Goal: Information Seeking & Learning: Understand process/instructions

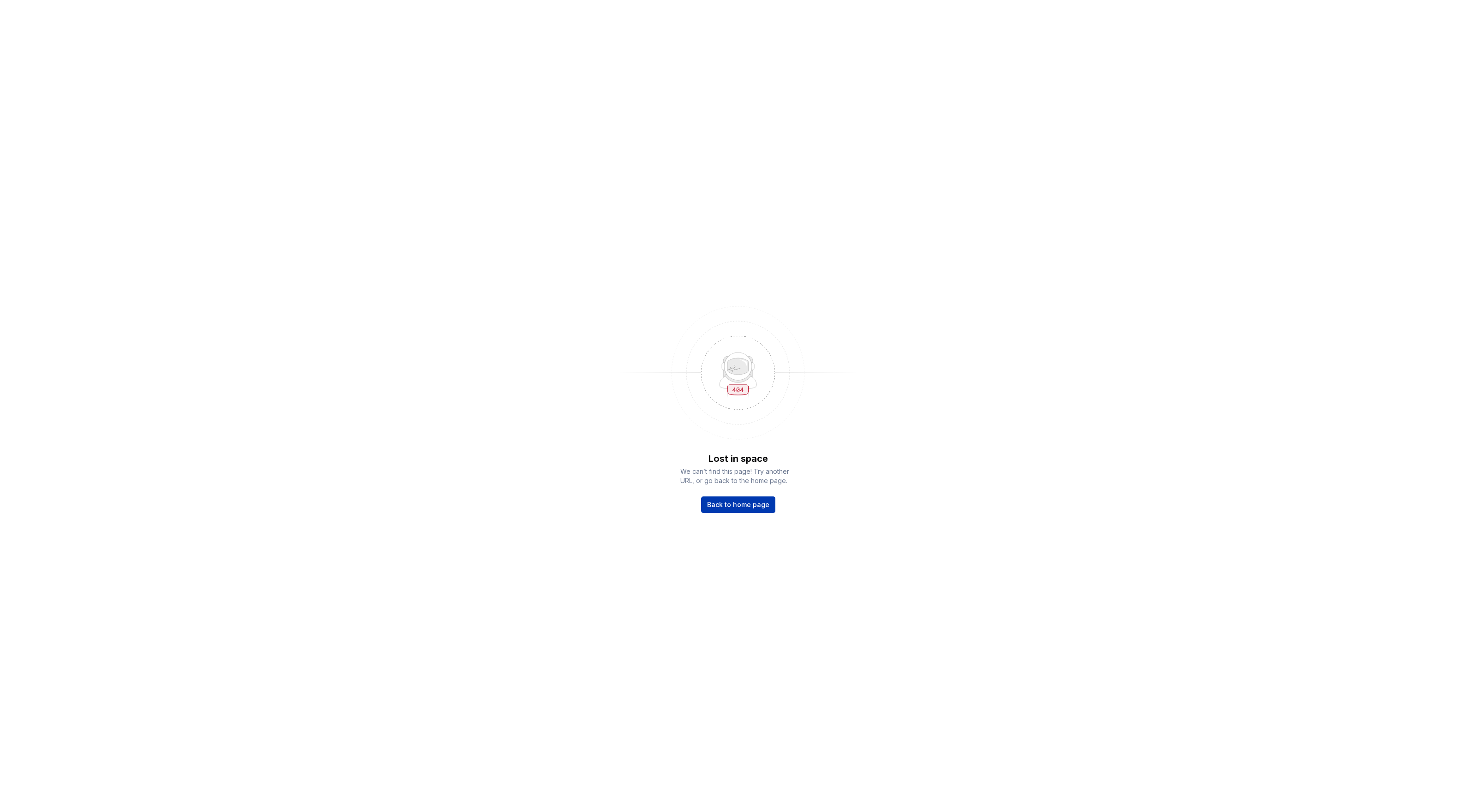
click at [763, 505] on span "Back to home page" at bounding box center [738, 503] width 62 height 9
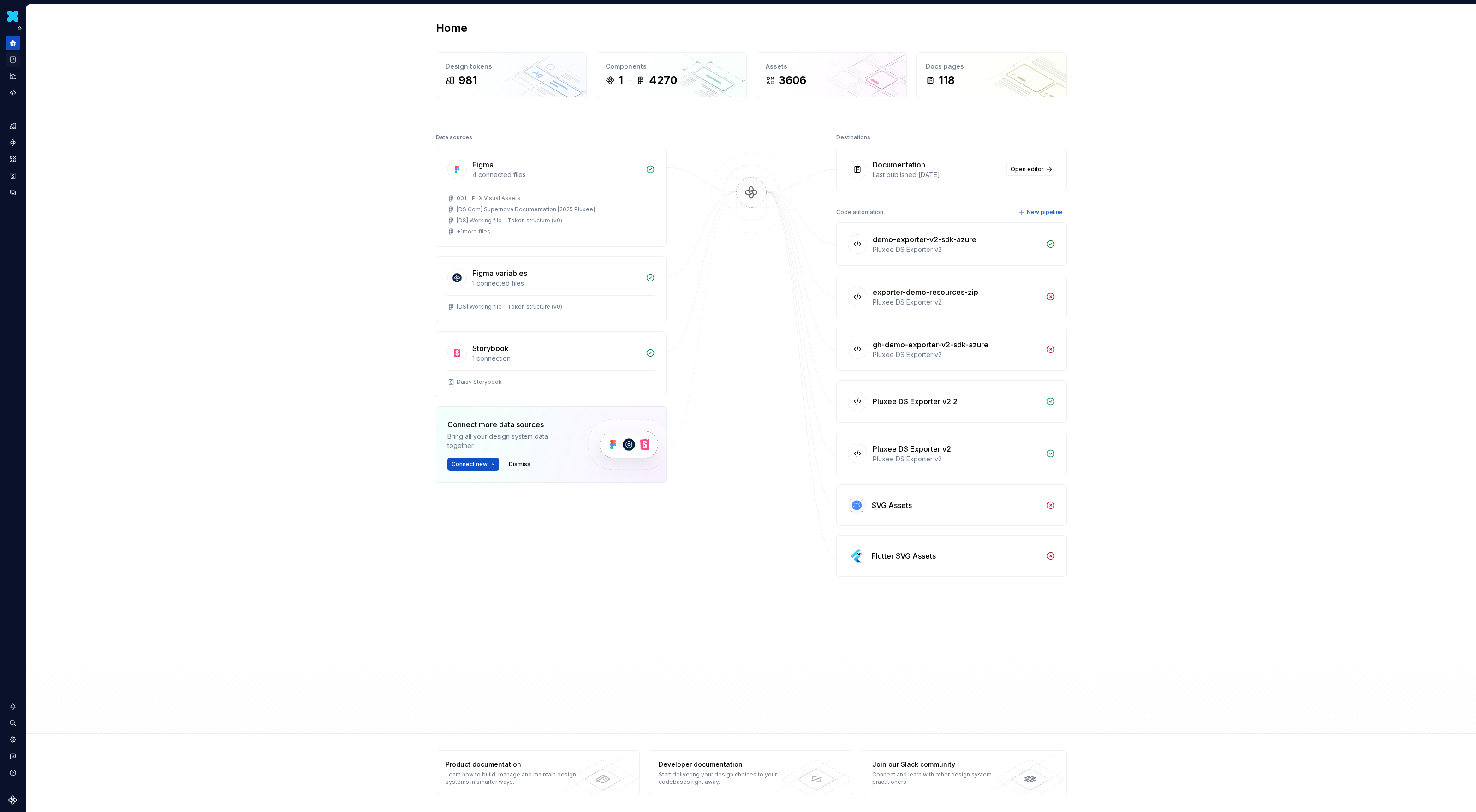
click at [13, 61] on icon "Documentation" at bounding box center [14, 59] width 4 height 5
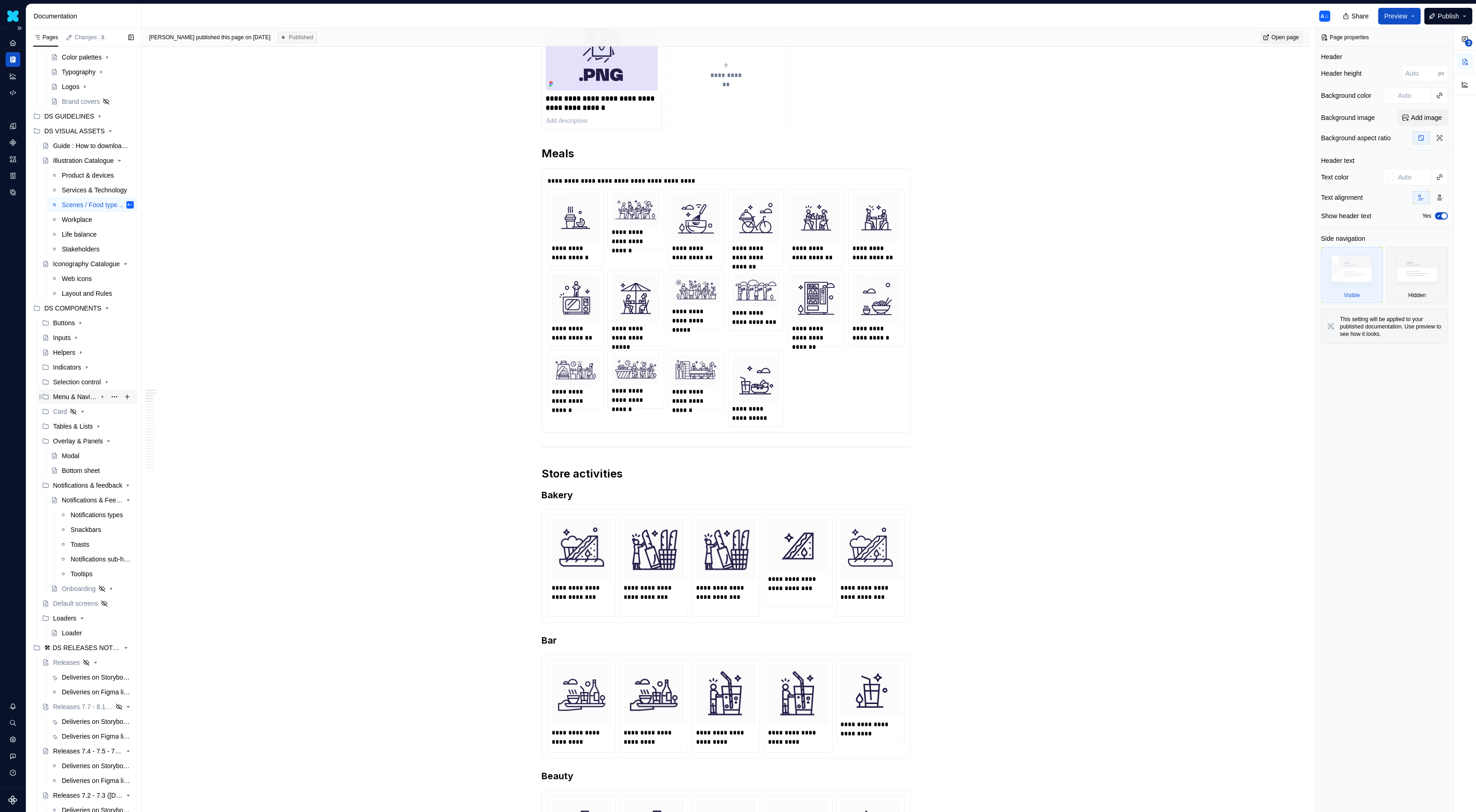
scroll to position [70, 0]
click at [84, 404] on icon "Page tree" at bounding box center [82, 402] width 7 height 7
click at [69, 600] on div "Loader" at bounding box center [72, 597] width 20 height 9
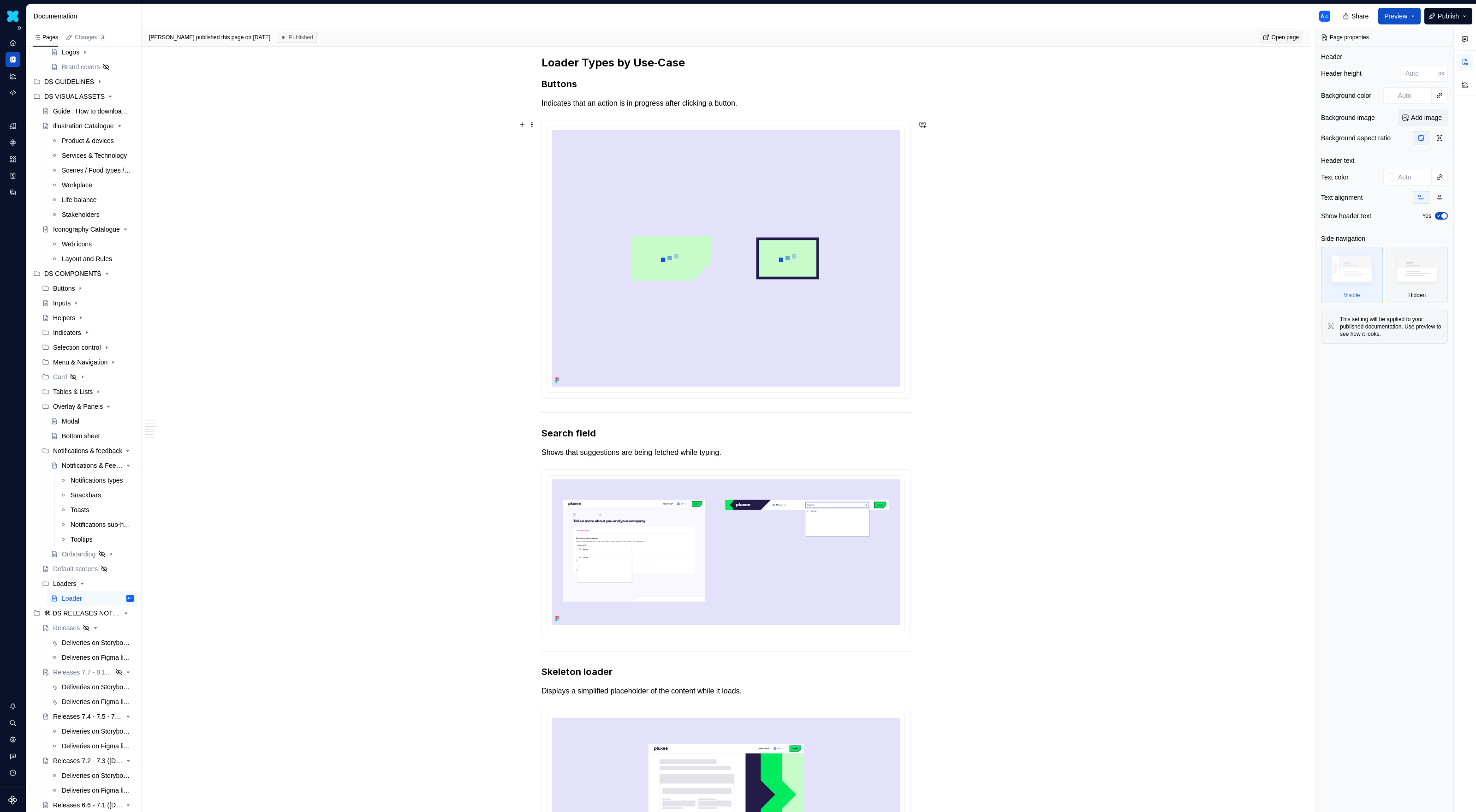
scroll to position [564, 0]
click at [653, 491] on img at bounding box center [726, 554] width 349 height 146
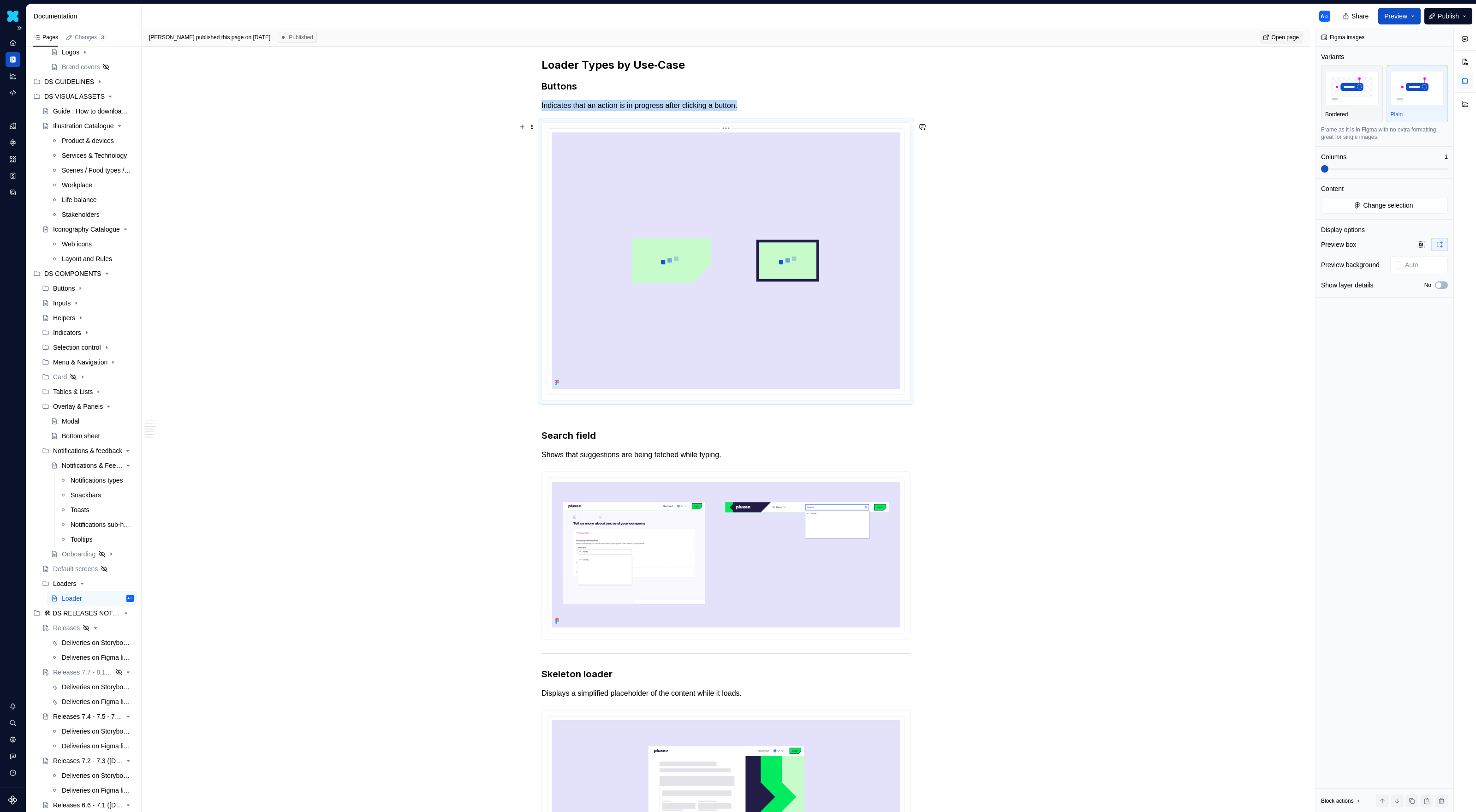
click at [699, 275] on img at bounding box center [726, 261] width 349 height 257
click at [696, 528] on img at bounding box center [726, 554] width 349 height 146
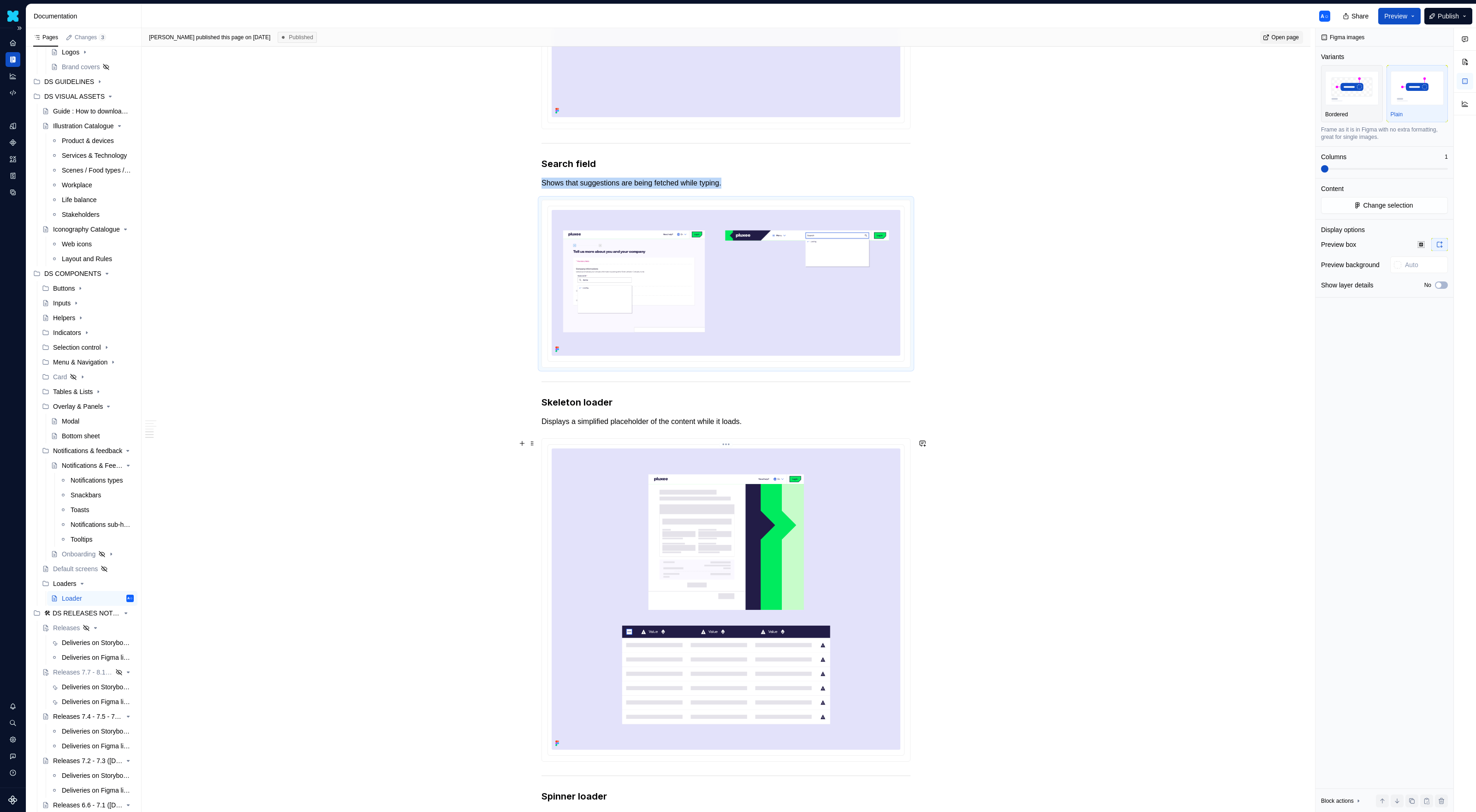
scroll to position [973, 0]
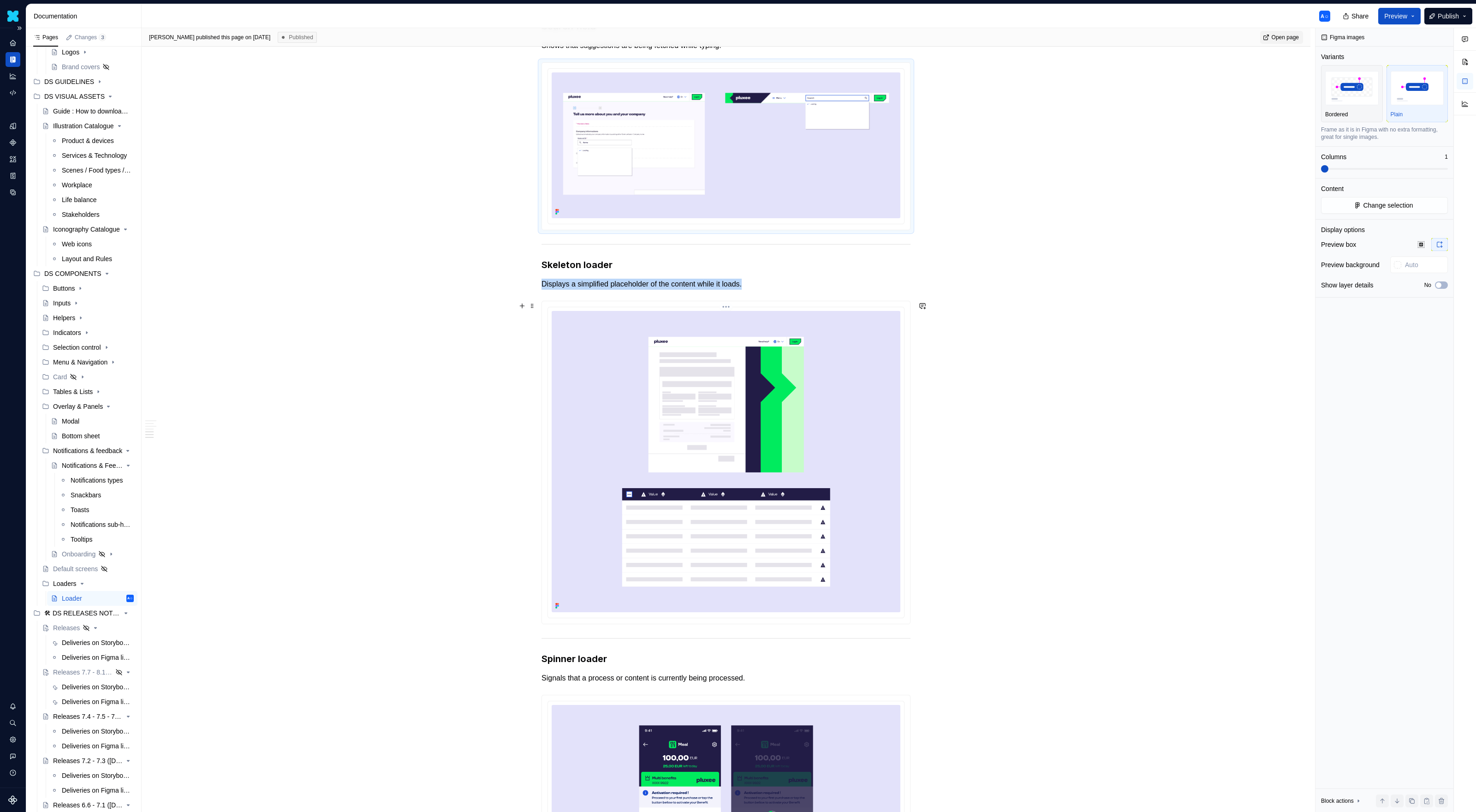
click at [739, 407] on img at bounding box center [726, 460] width 349 height 301
click at [1417, 96] on img "button" at bounding box center [1418, 88] width 54 height 34
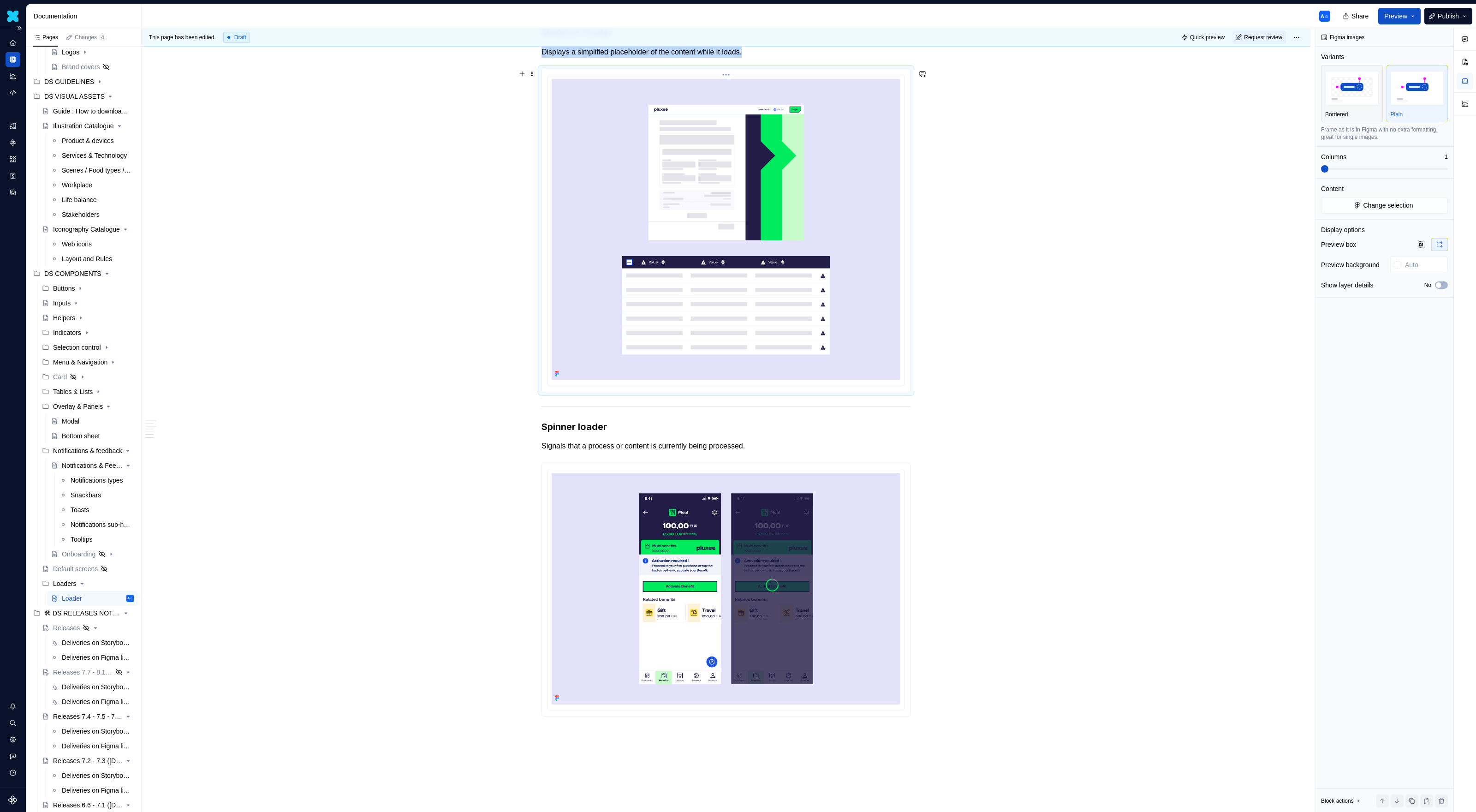
scroll to position [1274, 0]
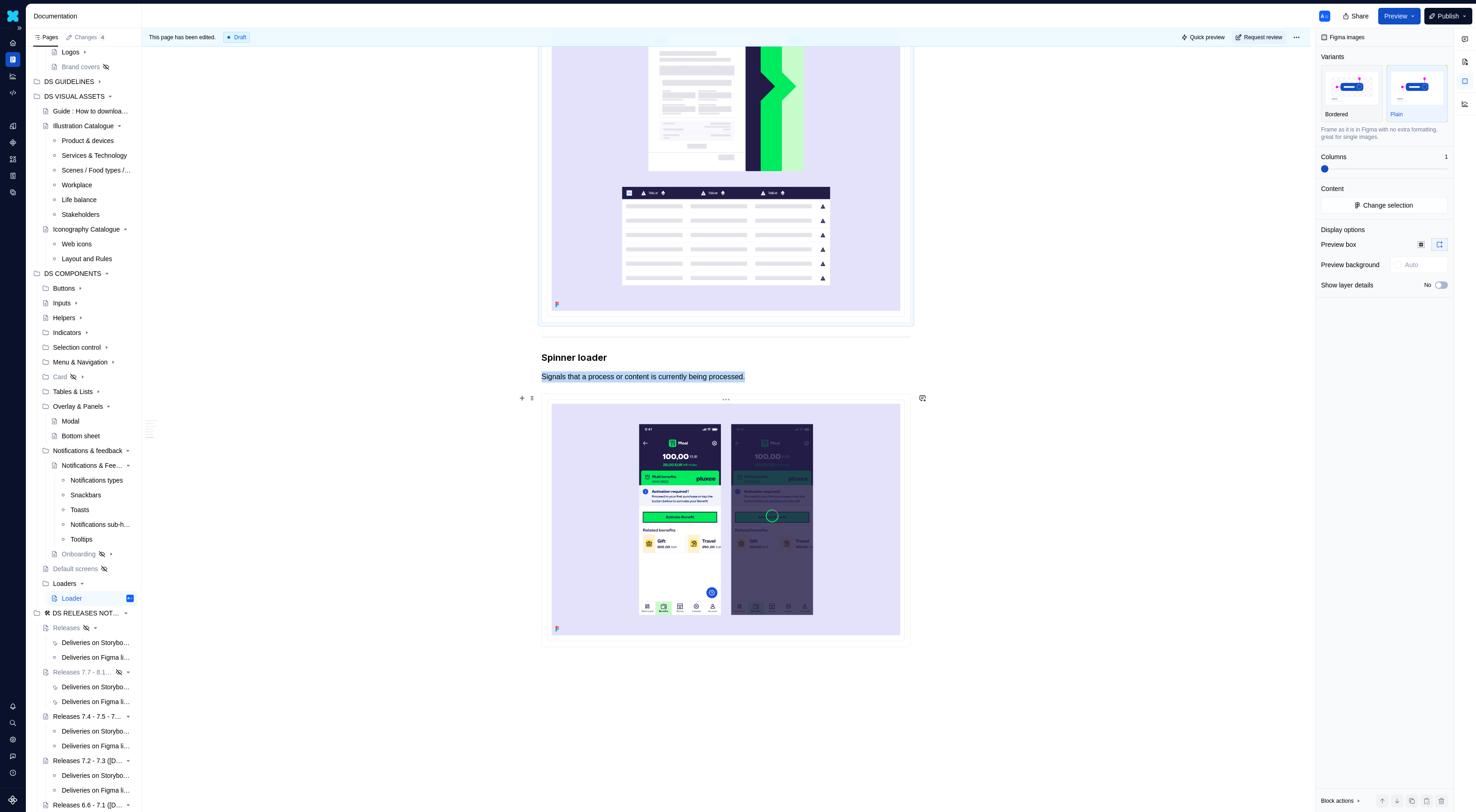
click at [778, 509] on img at bounding box center [726, 519] width 349 height 232
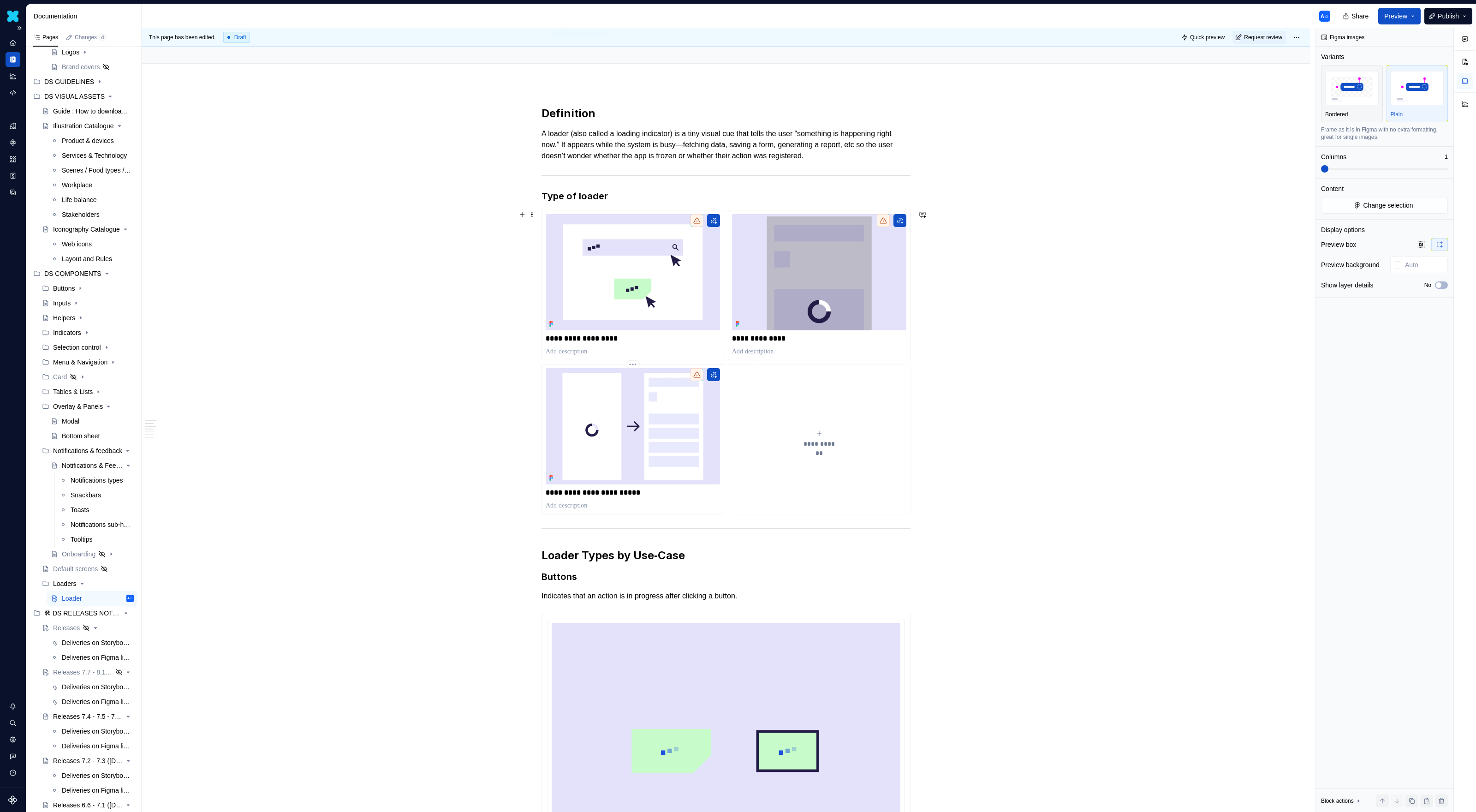
scroll to position [0, 0]
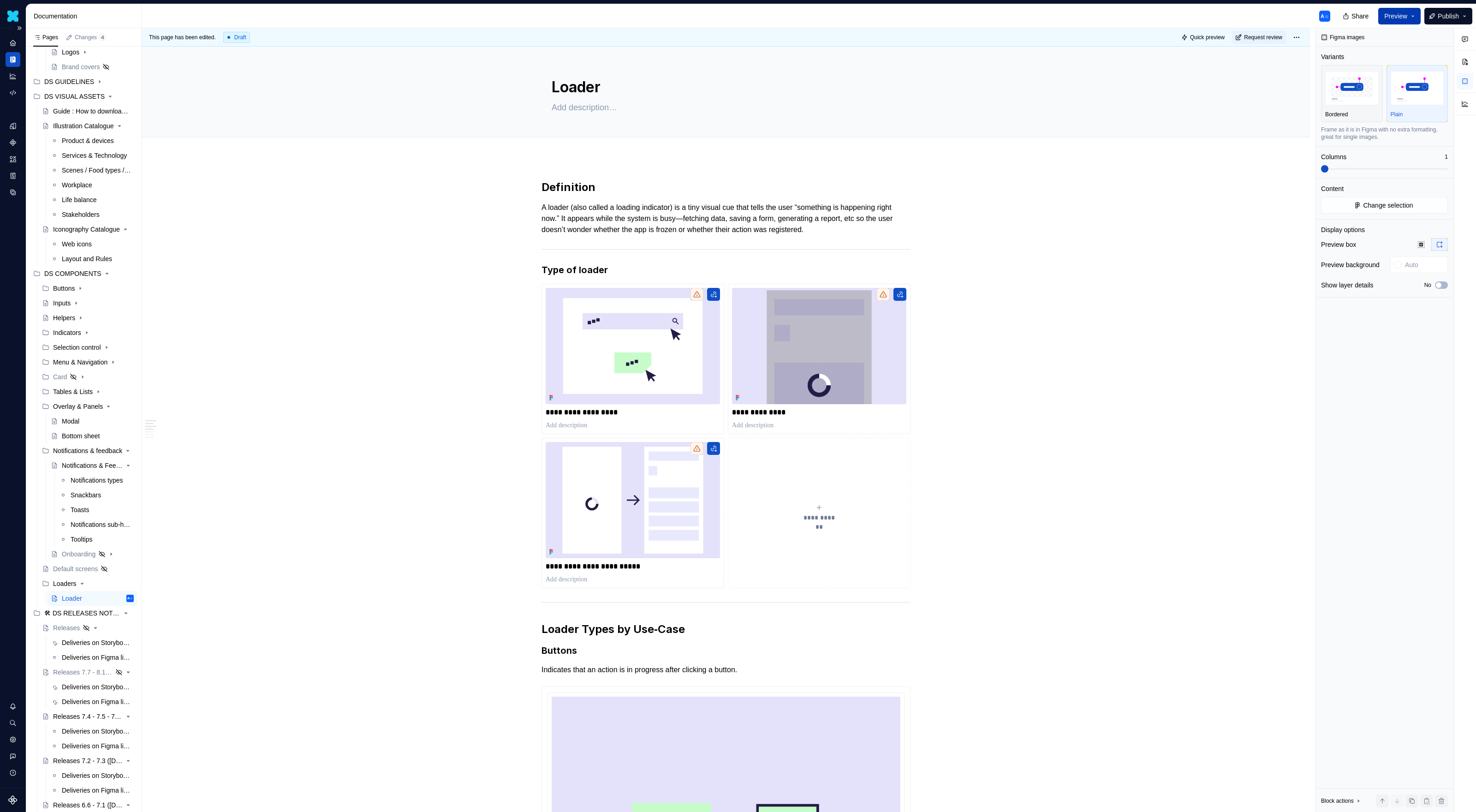
click at [1402, 18] on span "Preview" at bounding box center [1396, 16] width 23 height 9
click at [1387, 38] on span "Open page" at bounding box center [1389, 41] width 32 height 9
click at [661, 319] on img at bounding box center [633, 346] width 175 height 116
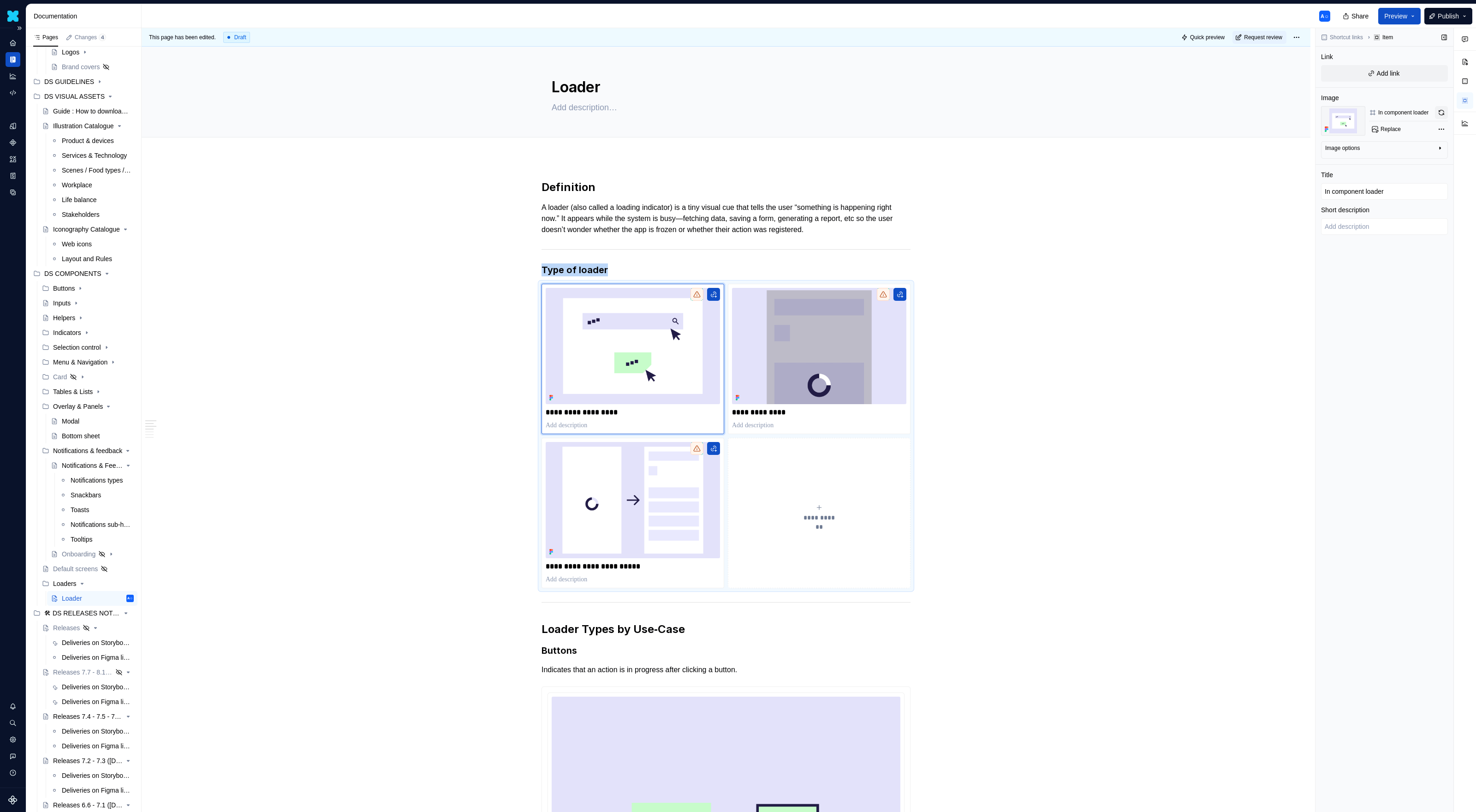
click at [1443, 113] on button "button" at bounding box center [1441, 112] width 13 height 13
type textarea "*"
type input "Overlay loader"
click at [800, 344] on img at bounding box center [819, 346] width 175 height 116
click at [1446, 111] on button "button" at bounding box center [1441, 112] width 13 height 13
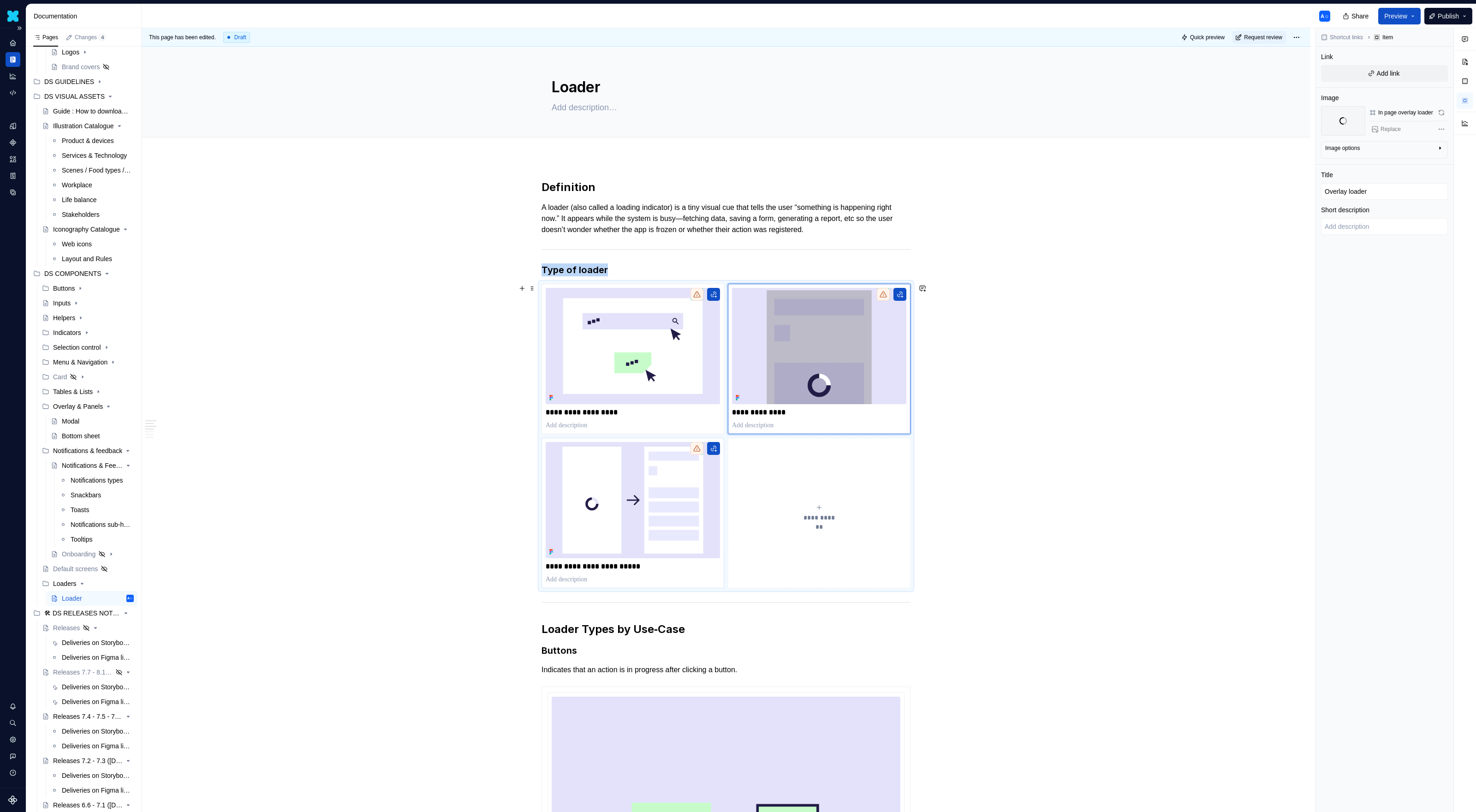
type textarea "*"
type input "Prepage transition loader"
click at [620, 522] on img at bounding box center [633, 499] width 175 height 116
click at [1436, 114] on button "button" at bounding box center [1441, 112] width 13 height 13
click at [689, 271] on h3 "Type of loader" at bounding box center [726, 270] width 369 height 13
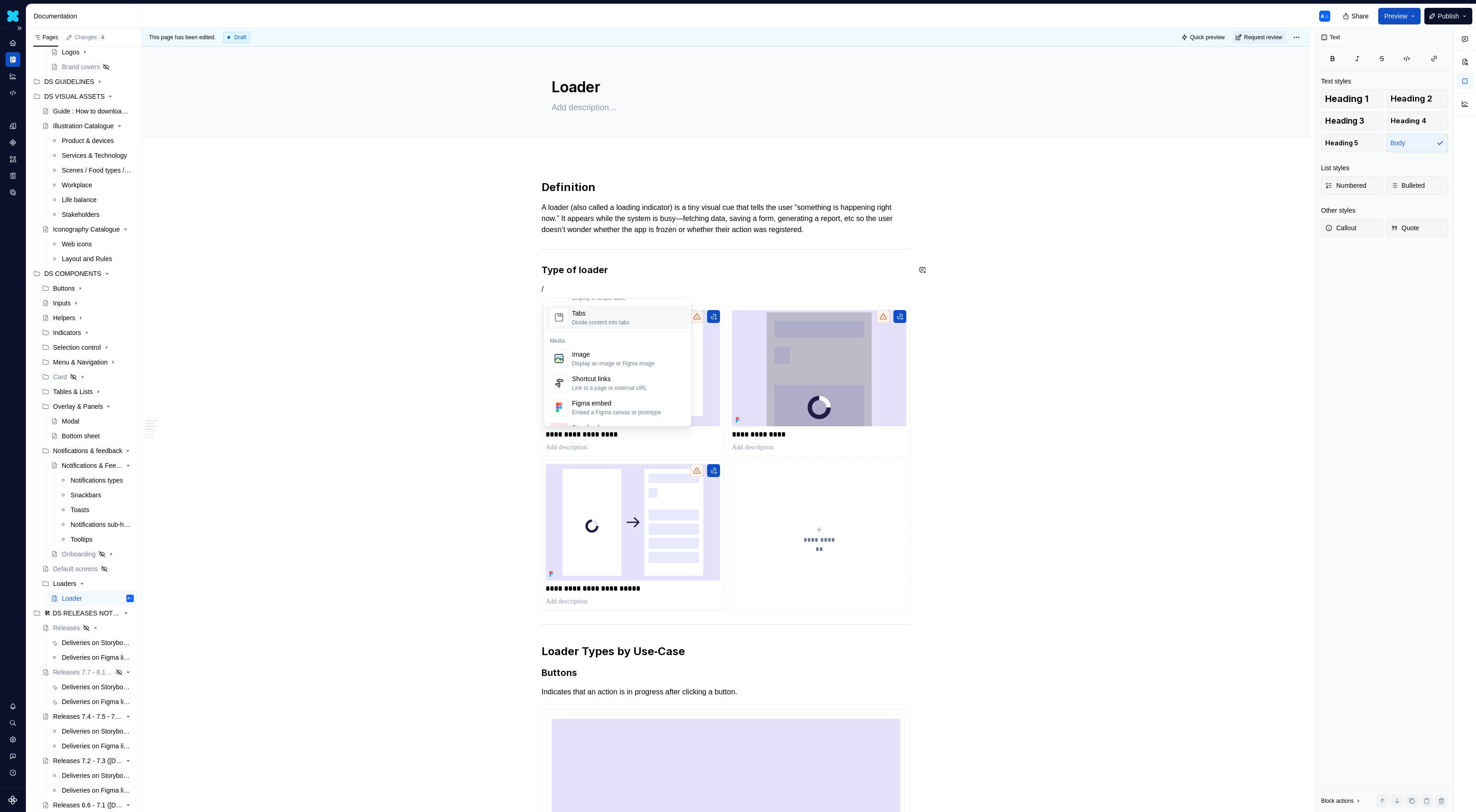
scroll to position [367, 0]
click at [625, 356] on div "Display an image or Figma image" at bounding box center [614, 355] width 83 height 7
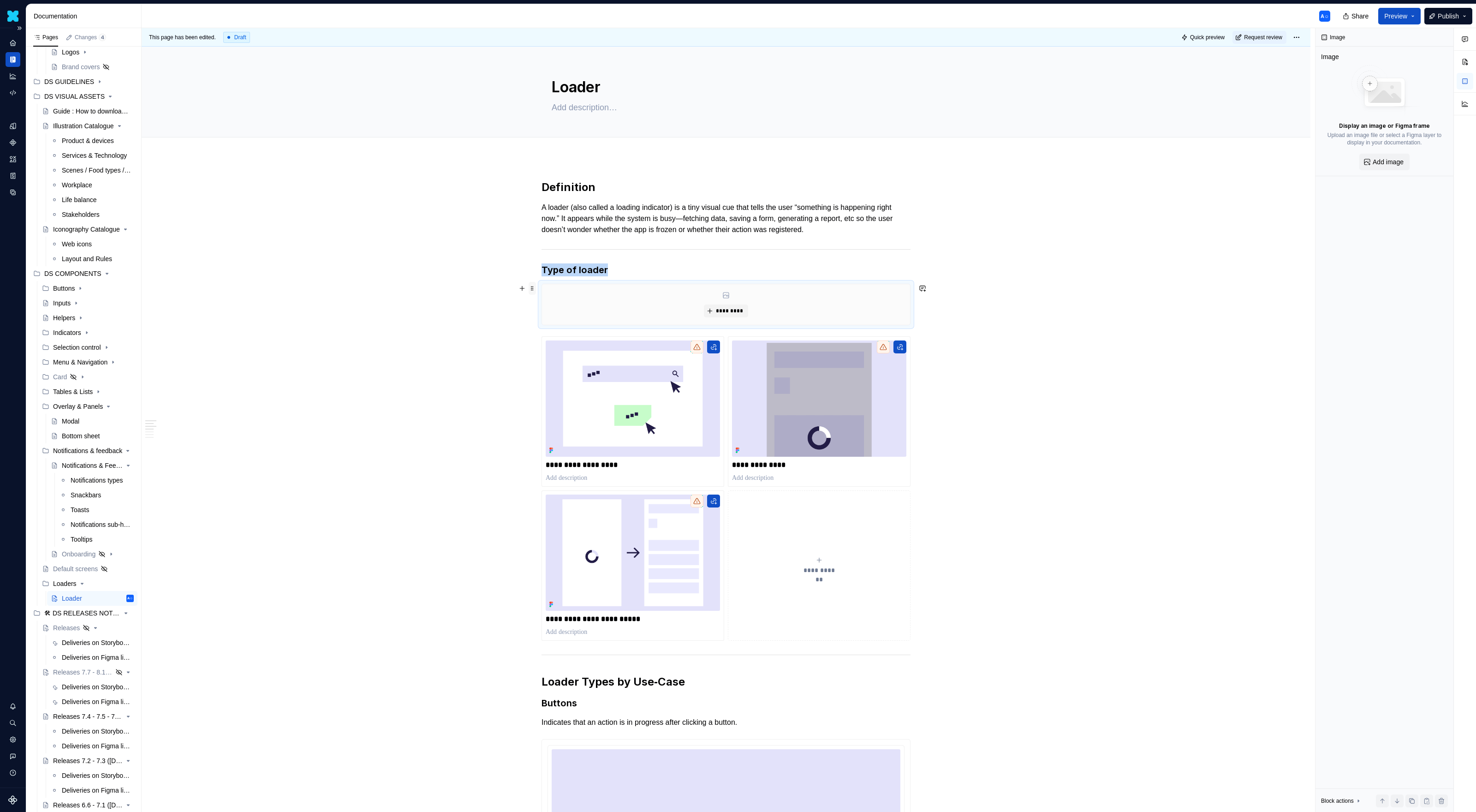
click at [533, 289] on span at bounding box center [532, 288] width 7 height 13
click at [561, 307] on div "Duplicate" at bounding box center [578, 302] width 60 height 9
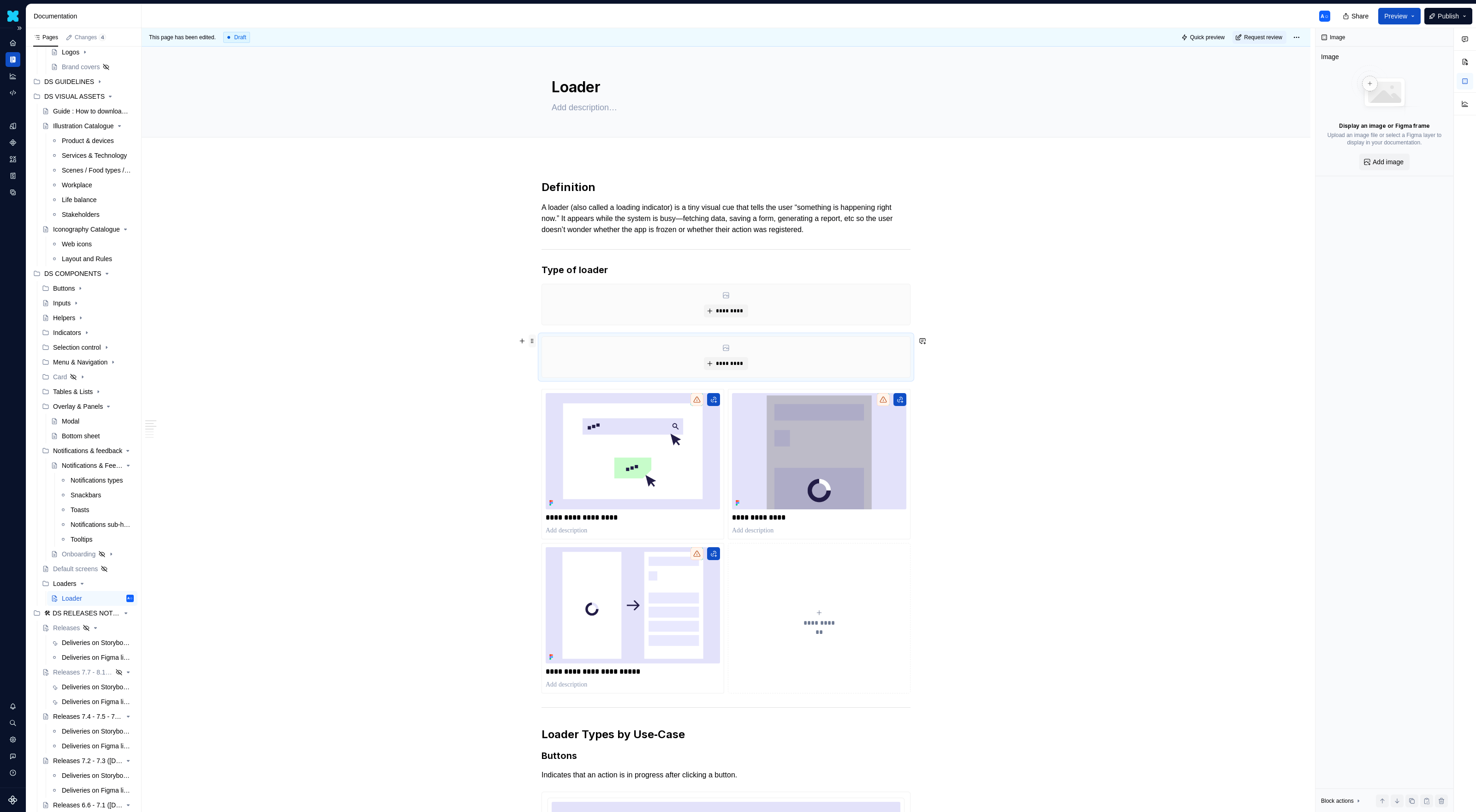
click at [534, 339] on span at bounding box center [532, 341] width 7 height 13
click at [575, 421] on div "Delete" at bounding box center [578, 422] width 60 height 9
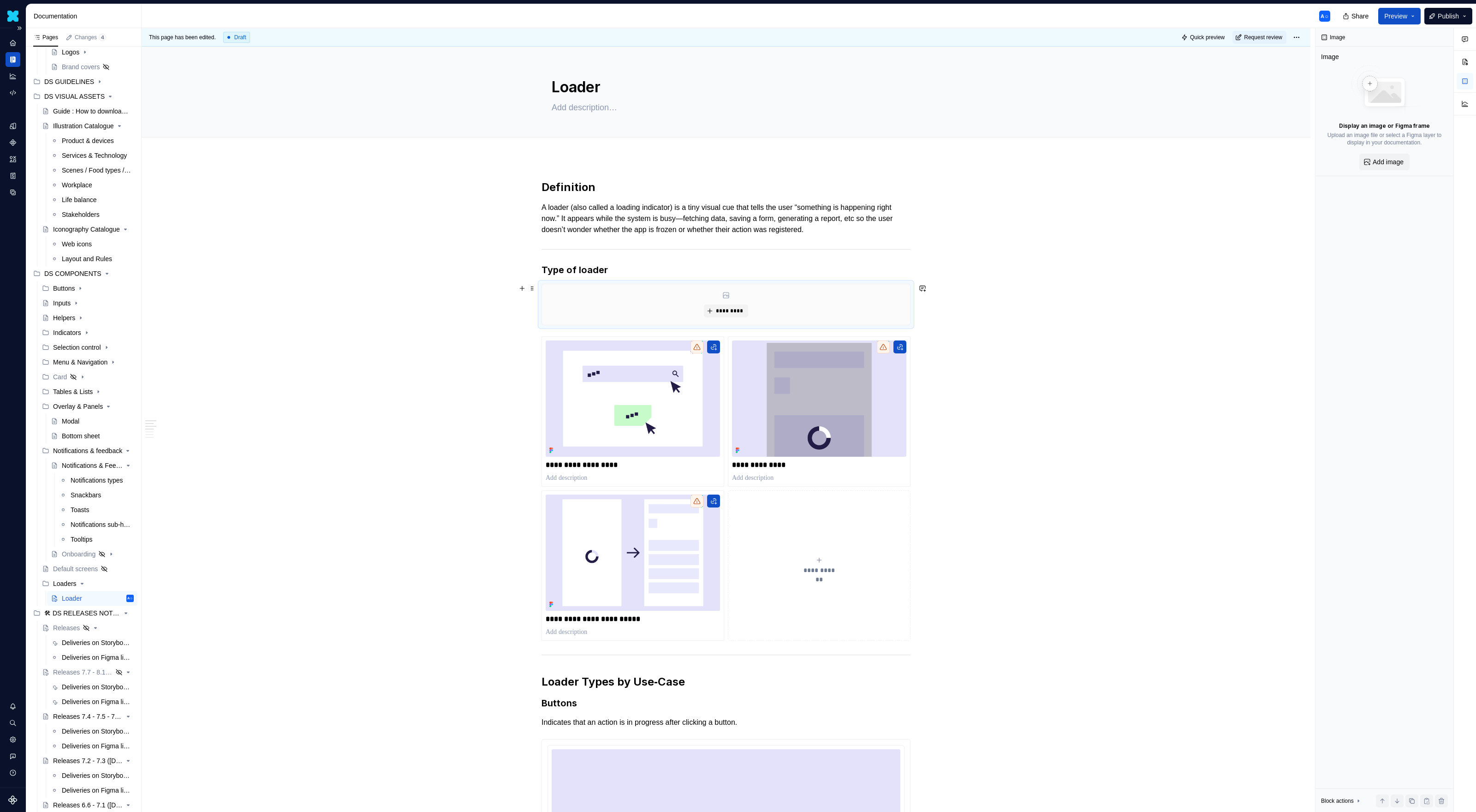
click at [621, 292] on div "*********" at bounding box center [726, 304] width 368 height 41
click at [533, 290] on span at bounding box center [532, 288] width 7 height 13
click at [563, 373] on div "Delete" at bounding box center [578, 370] width 60 height 9
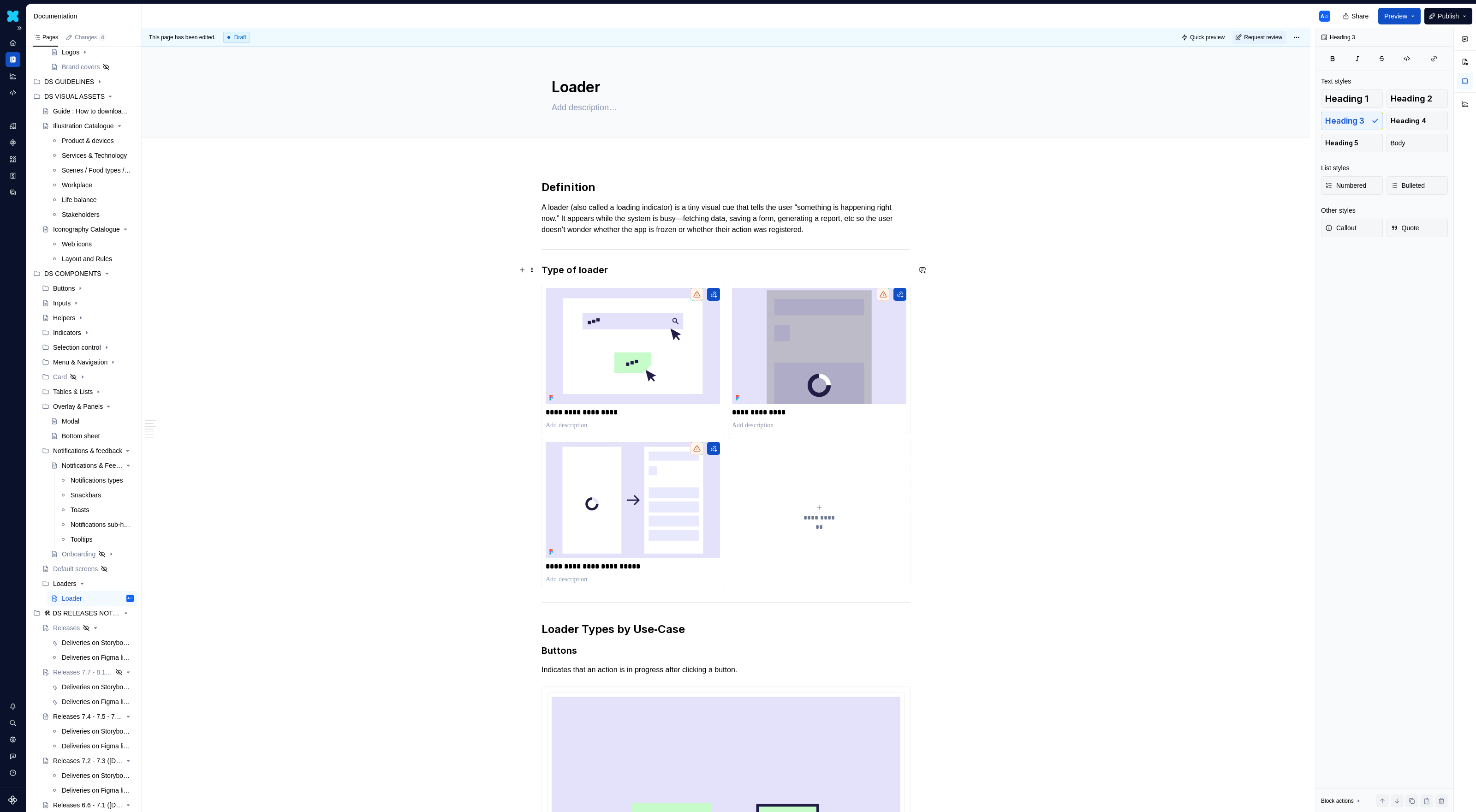
click at [619, 272] on h3 "Type of loader" at bounding box center [726, 270] width 369 height 13
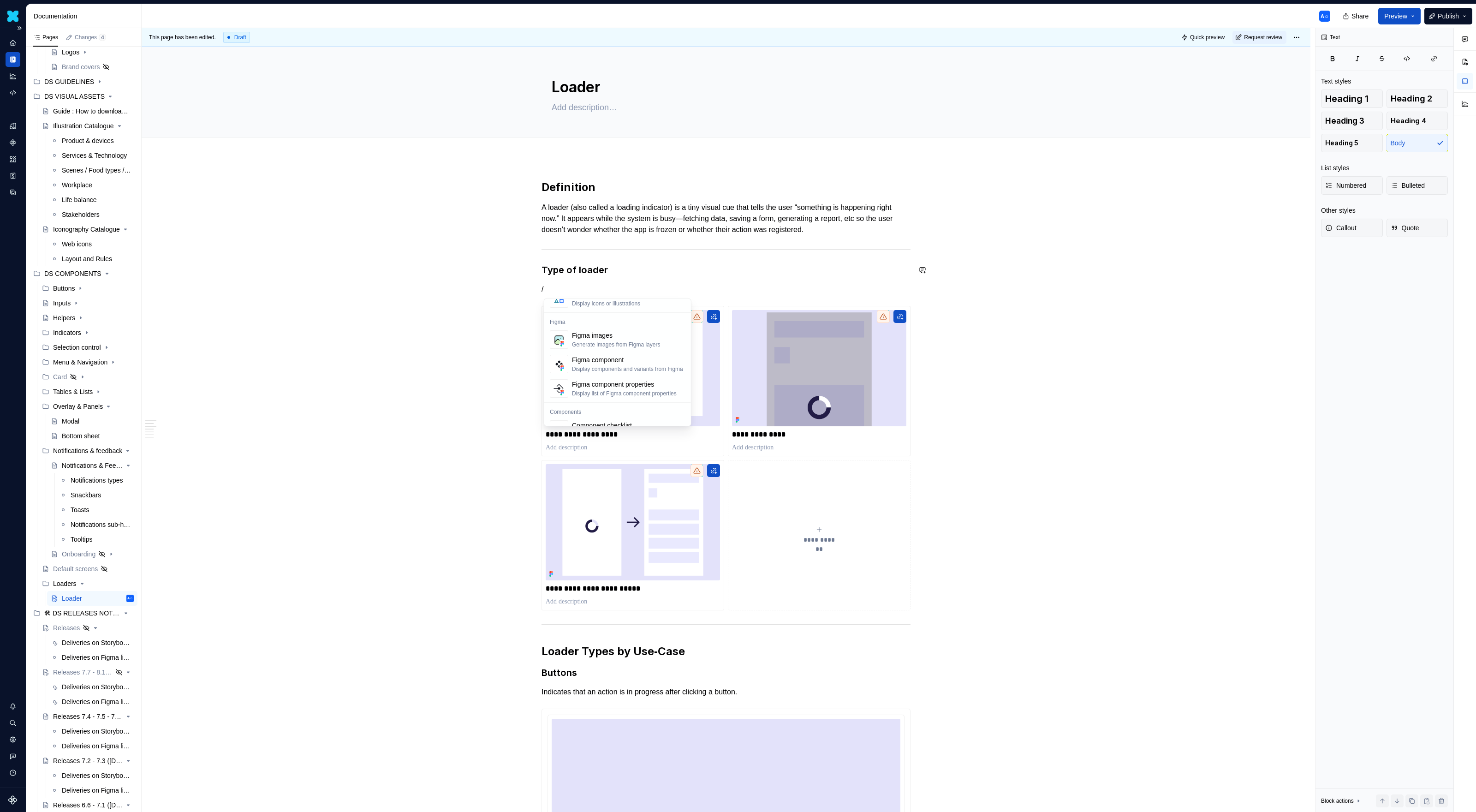
scroll to position [845, 0]
click at [626, 351] on div "Generate images from Figma layers" at bounding box center [617, 351] width 88 height 7
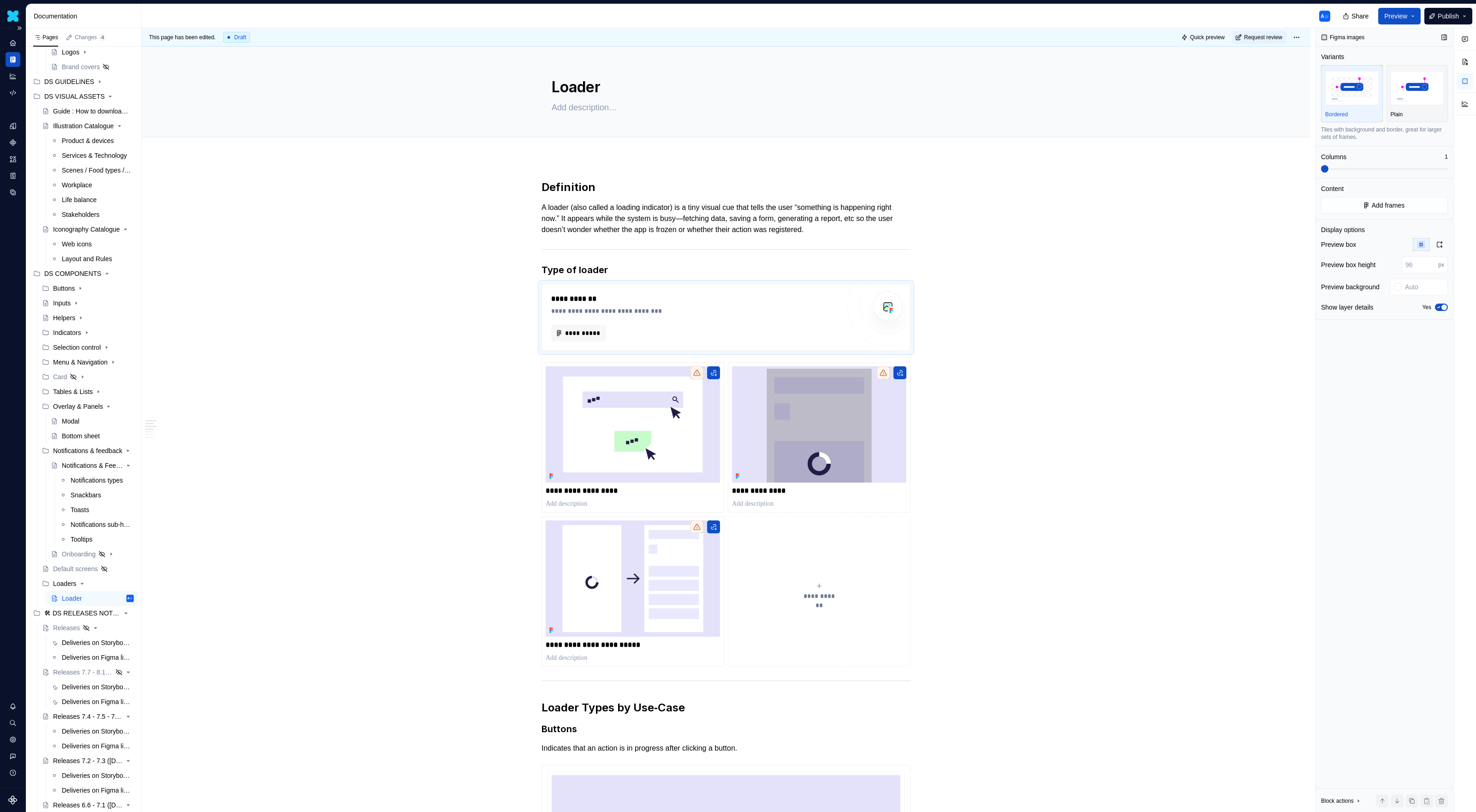
click at [1368, 160] on div "Columns" at bounding box center [1383, 156] width 124 height 9
click at [1369, 165] on div "Columns 1" at bounding box center [1384, 162] width 127 height 20
click at [1373, 166] on span at bounding box center [1384, 168] width 127 height 7
click at [1358, 169] on span at bounding box center [1339, 169] width 36 height 2
click at [596, 331] on span "**********" at bounding box center [583, 333] width 36 height 9
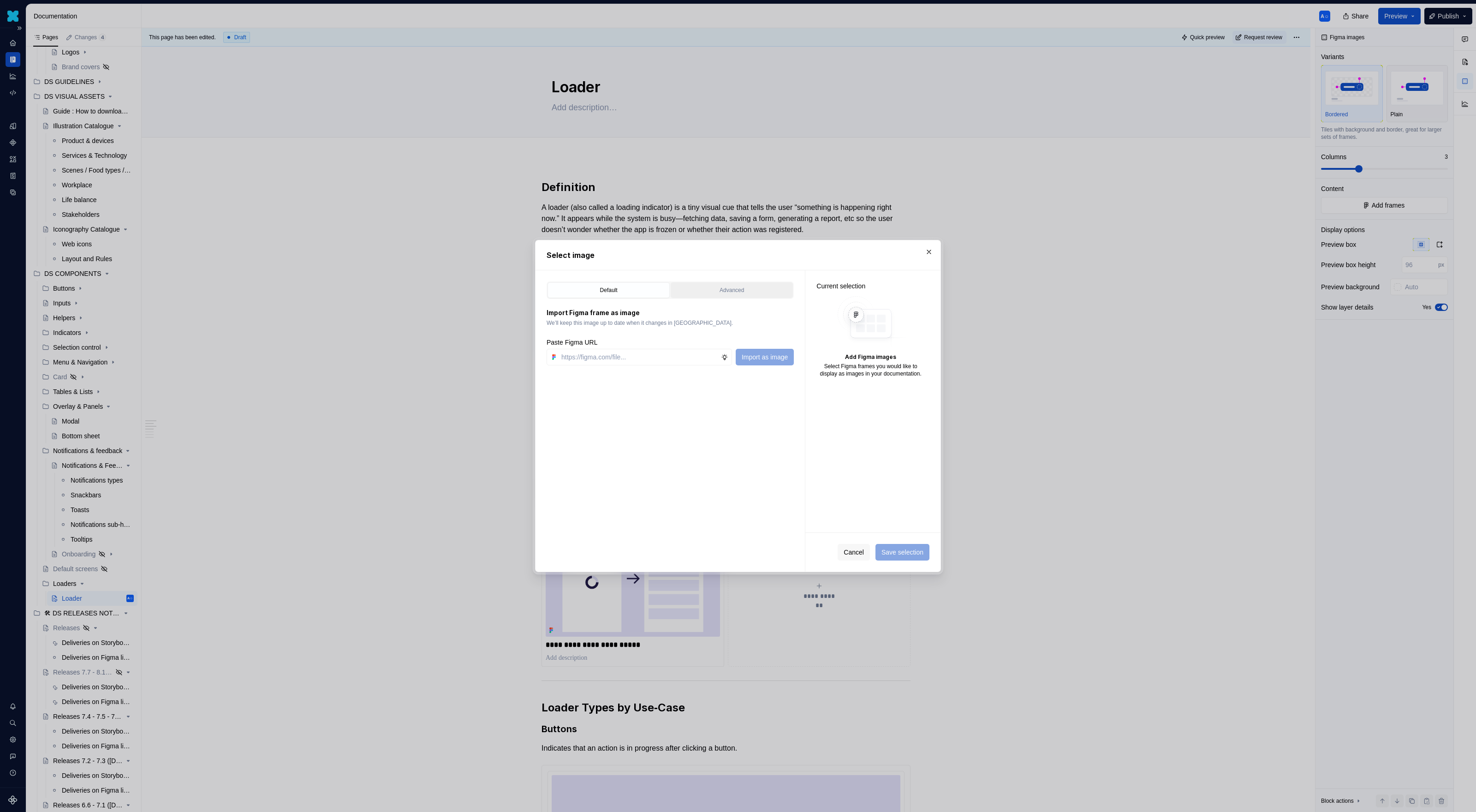
click at [740, 295] on button "Advanced" at bounding box center [732, 291] width 122 height 16
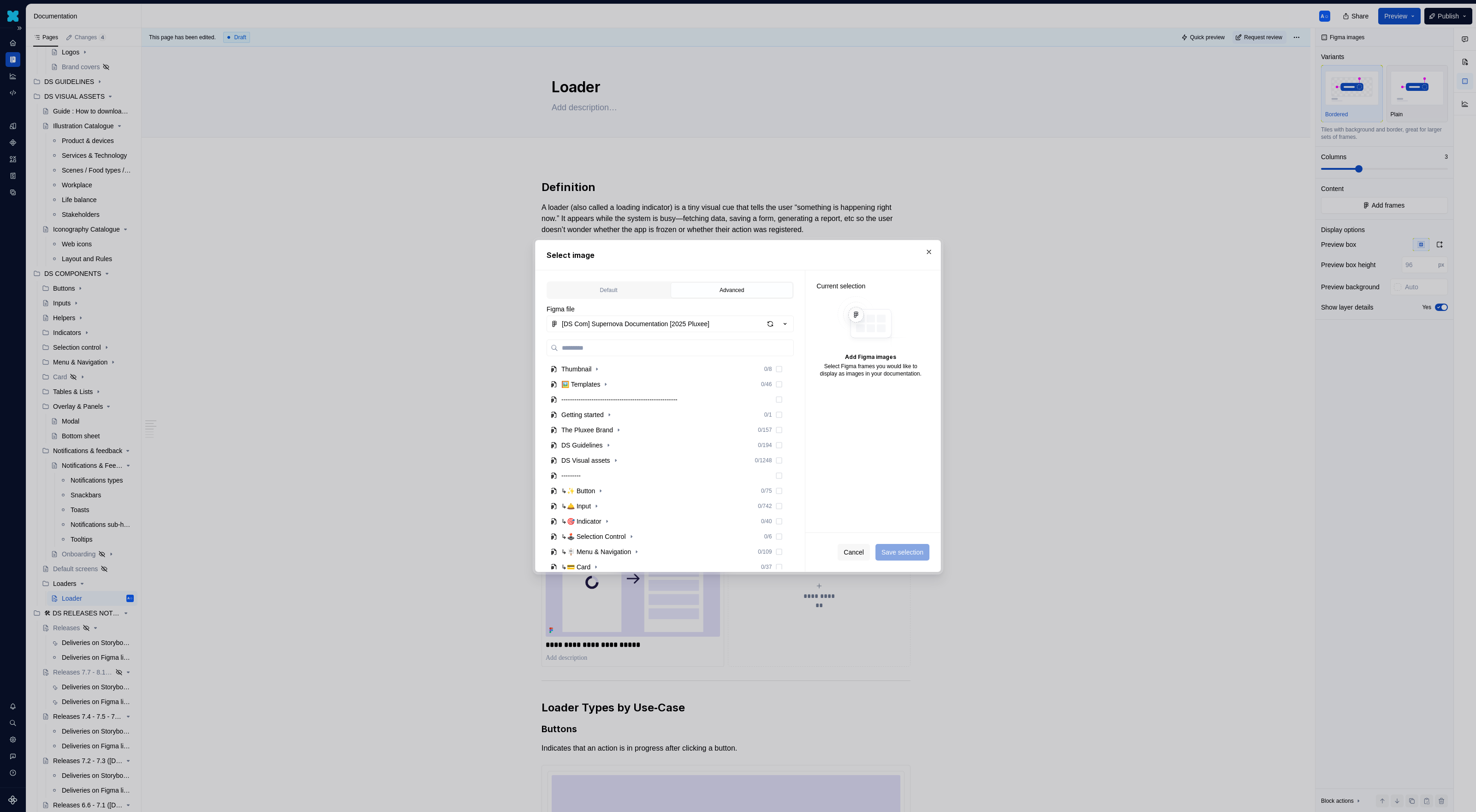
type textarea "*"
click at [599, 502] on icon "button" at bounding box center [597, 500] width 7 height 7
click at [599, 518] on icon "button" at bounding box center [596, 515] width 7 height 7
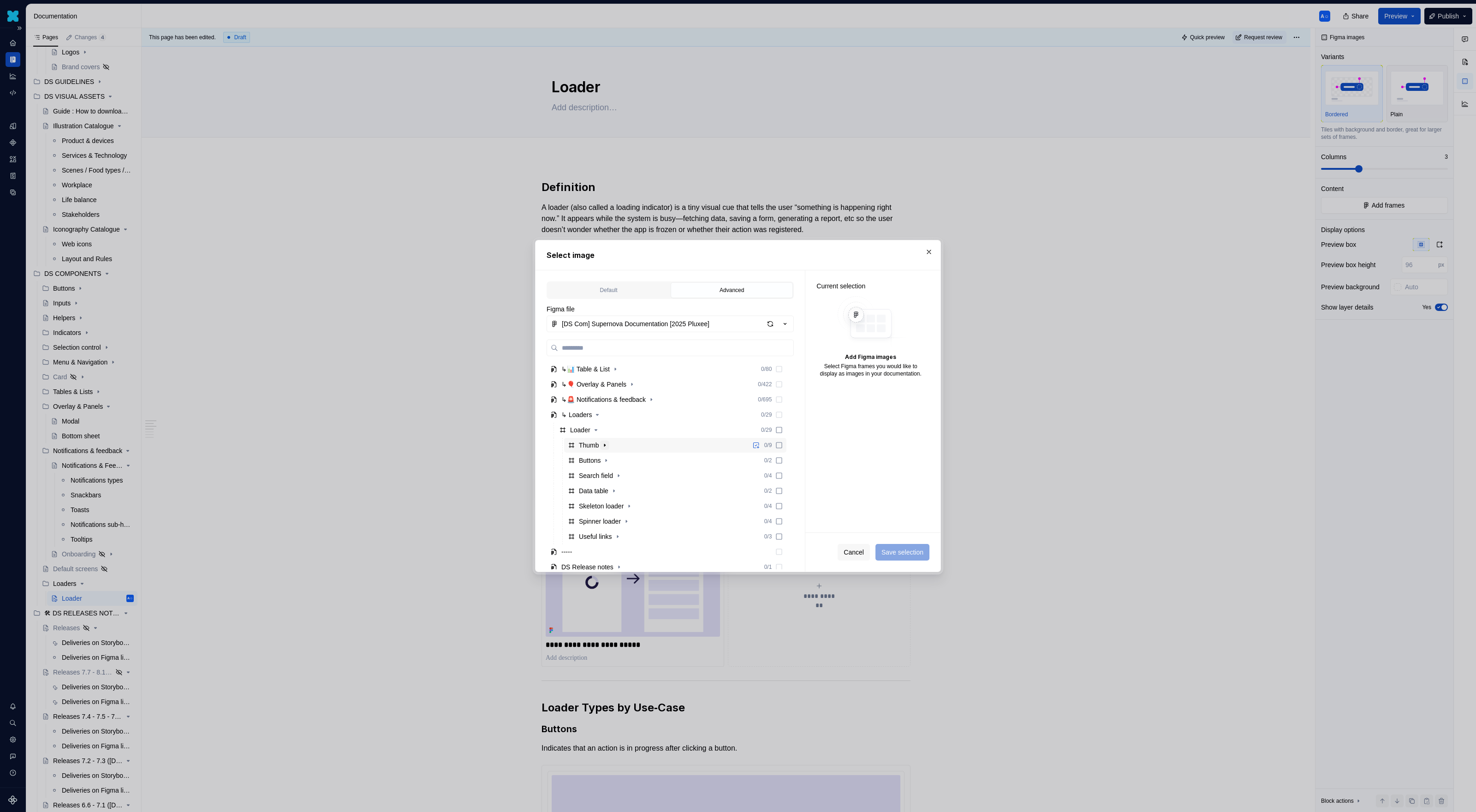
click at [606, 444] on icon "button" at bounding box center [605, 445] width 1 height 2
click at [617, 463] on div "In component loader" at bounding box center [617, 459] width 59 height 9
click at [782, 475] on icon at bounding box center [778, 474] width 7 height 7
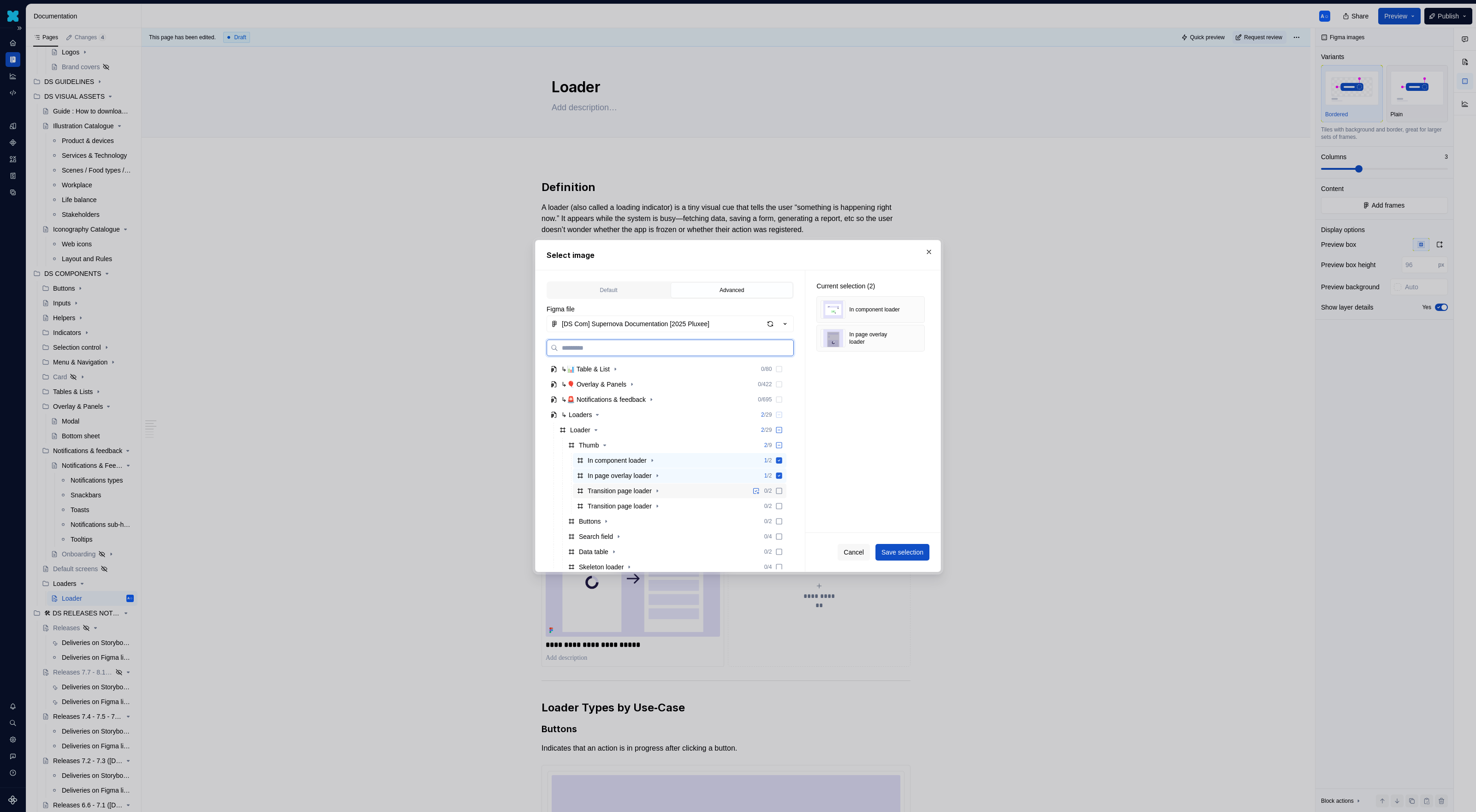
click at [782, 489] on icon at bounding box center [778, 490] width 7 height 7
click at [904, 553] on span "Save selection" at bounding box center [902, 551] width 42 height 9
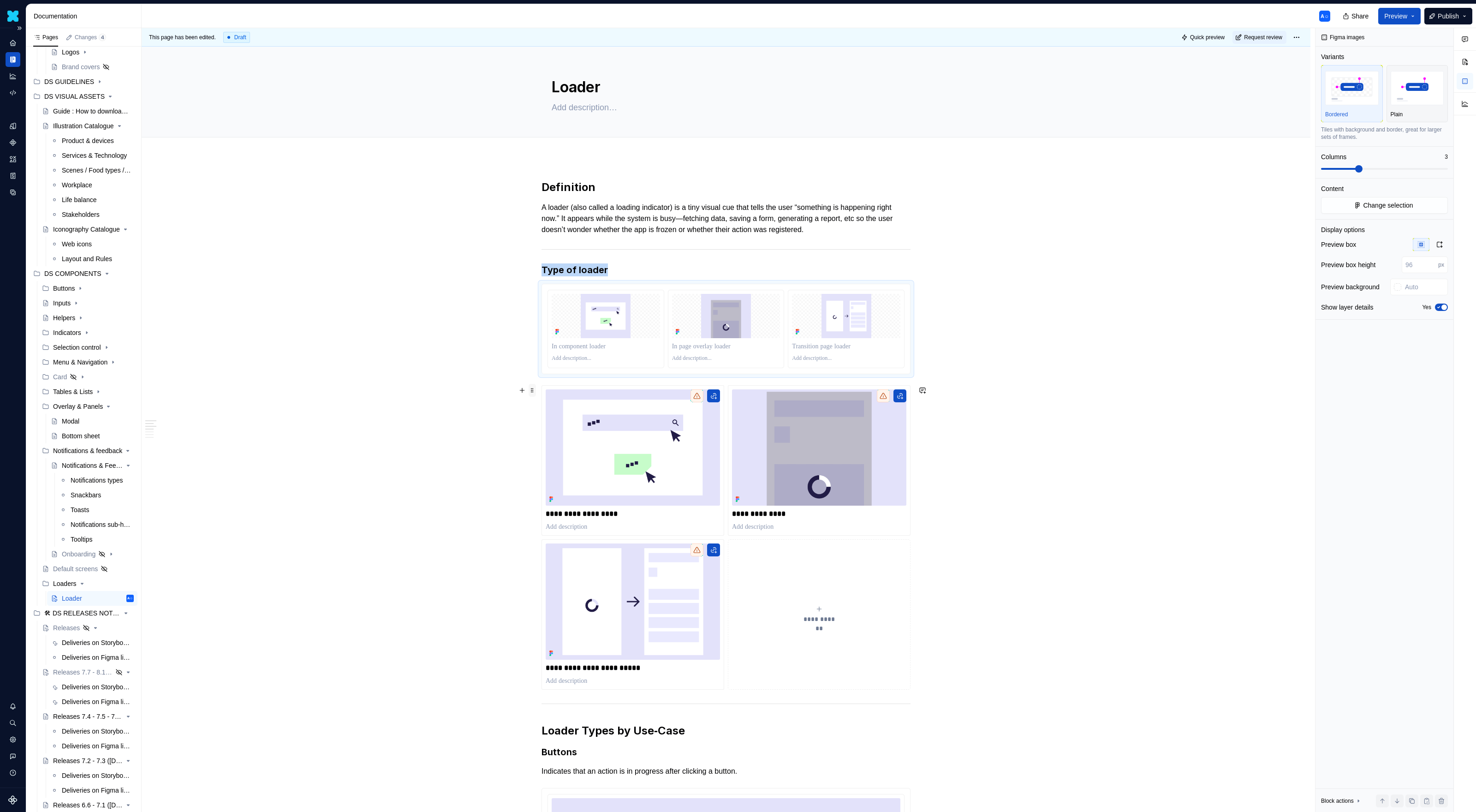
click at [534, 391] on span at bounding box center [532, 390] width 7 height 13
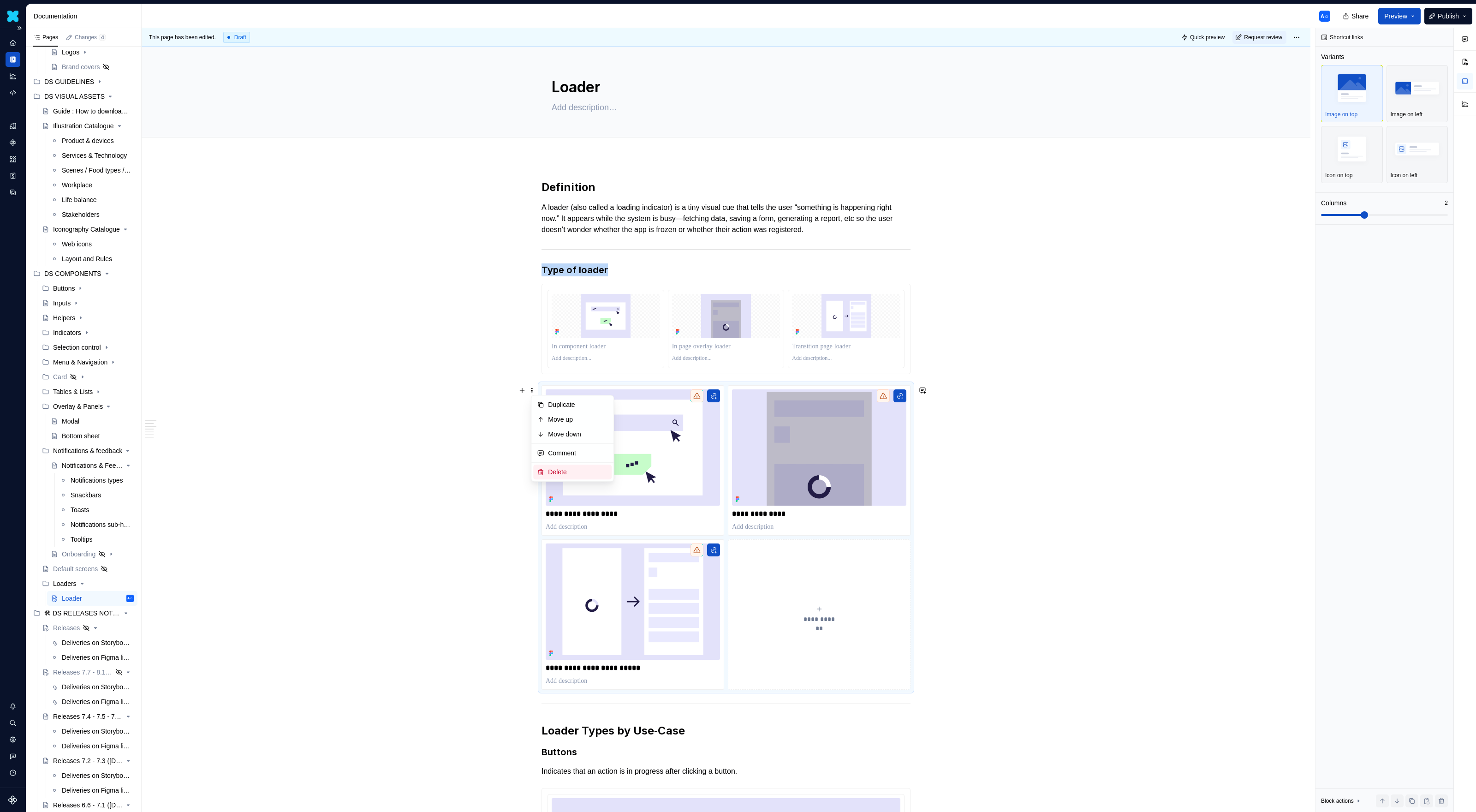
click at [579, 468] on div "Delete" at bounding box center [578, 471] width 60 height 9
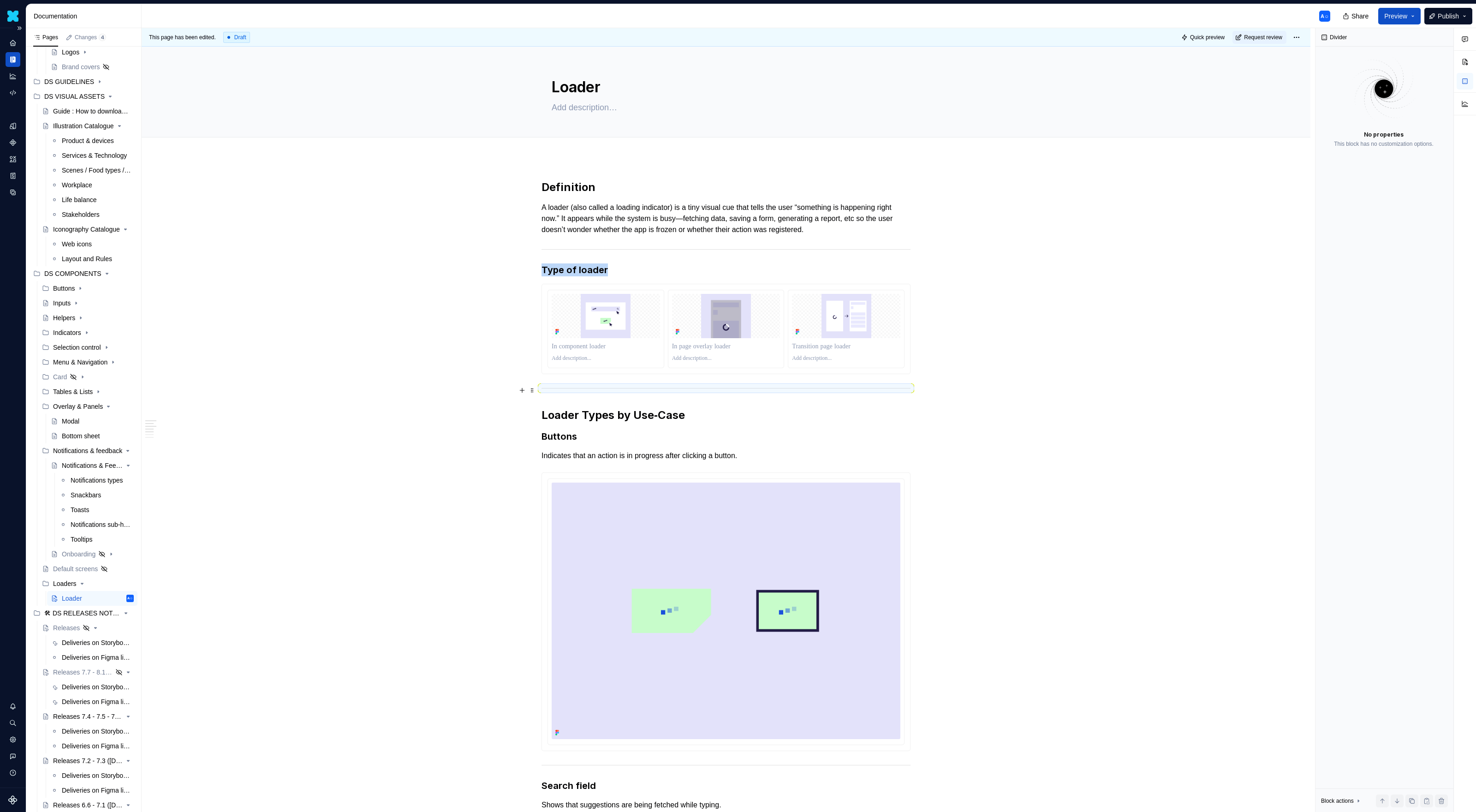
click at [629, 308] on img at bounding box center [606, 316] width 108 height 44
click at [1400, 108] on div "Plain" at bounding box center [1418, 93] width 54 height 49
click at [1444, 309] on span "button" at bounding box center [1445, 308] width 6 height 6
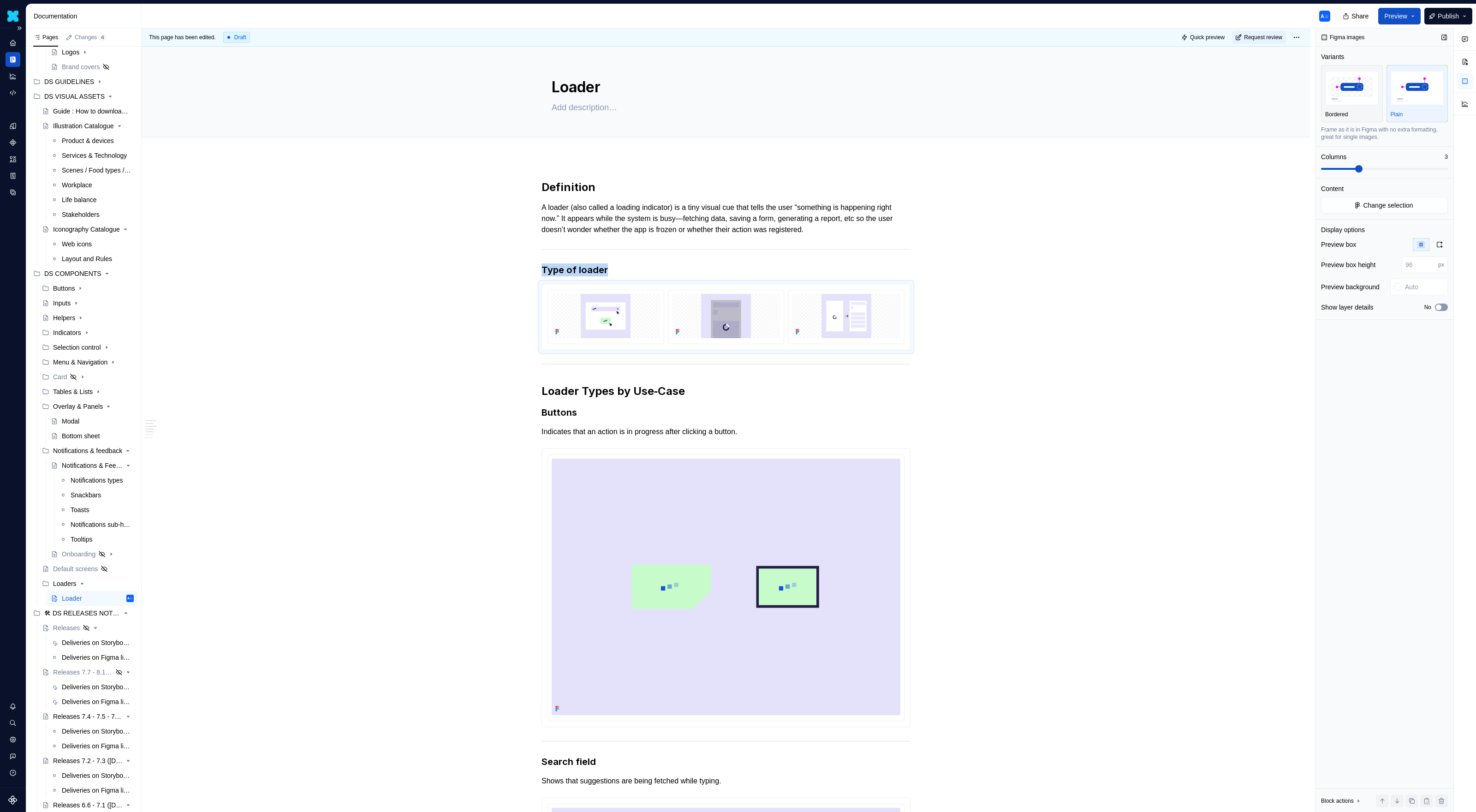
click at [1444, 309] on button "No" at bounding box center [1441, 307] width 13 height 7
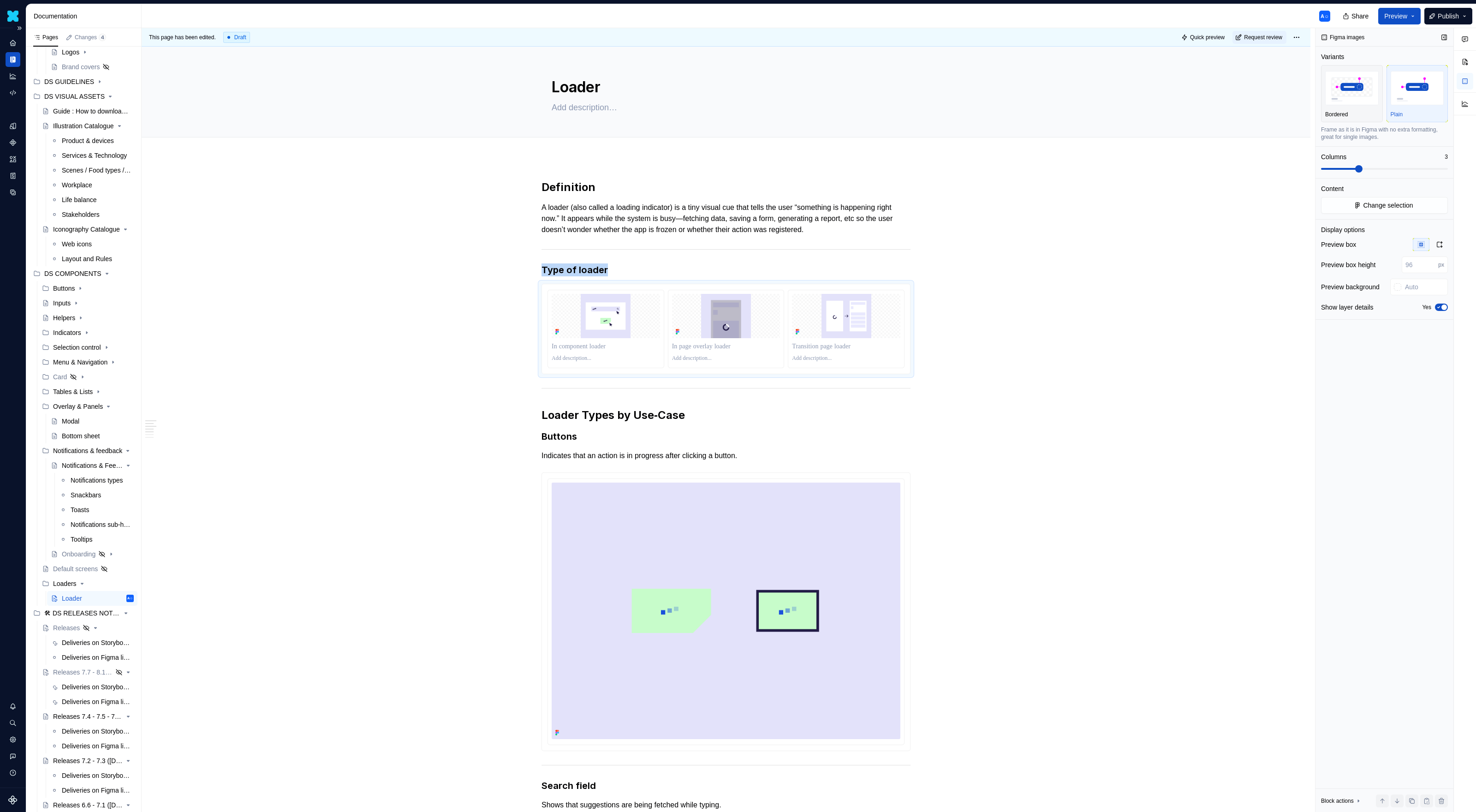
click at [1444, 309] on span "button" at bounding box center [1445, 308] width 6 height 6
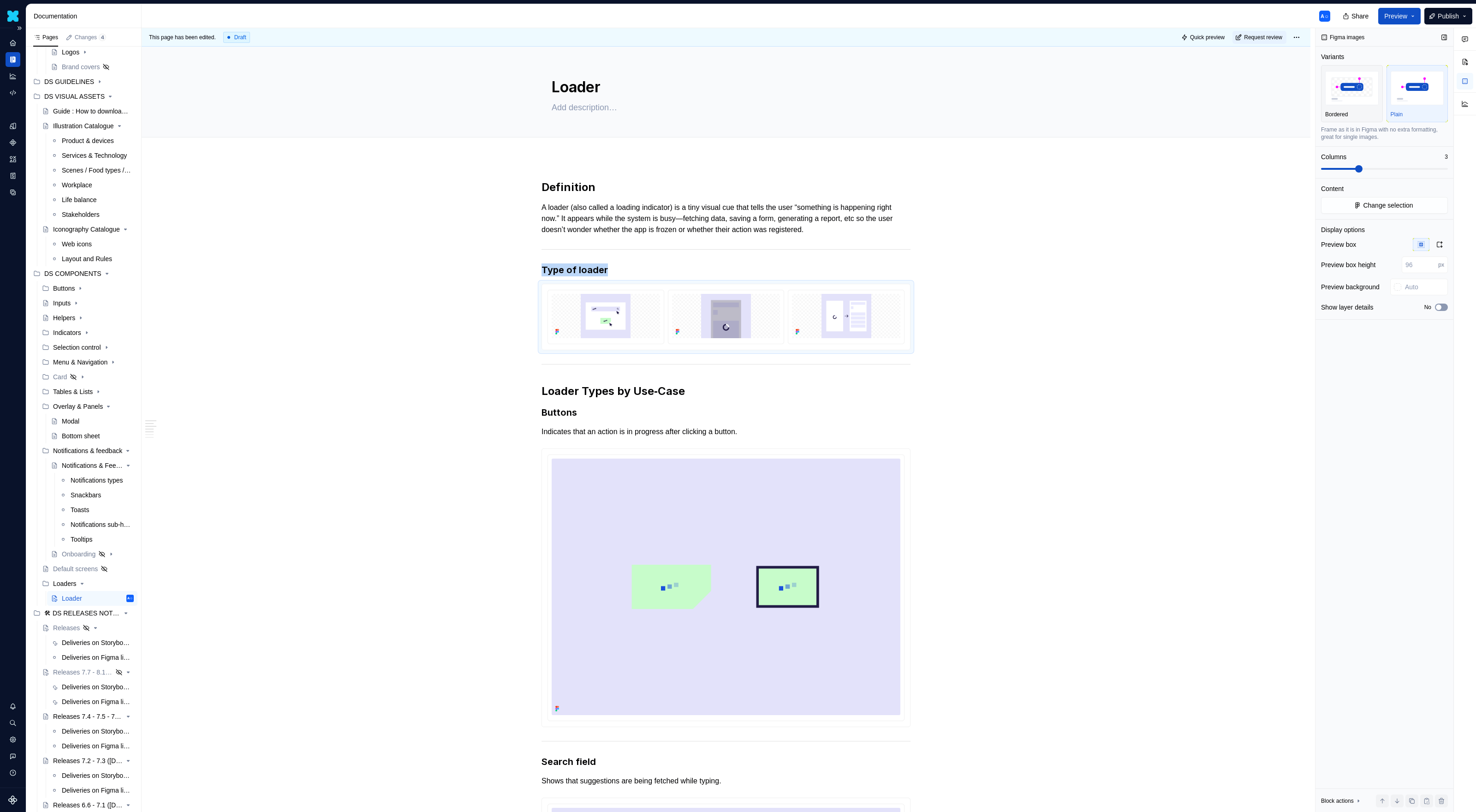
click at [1444, 309] on button "No" at bounding box center [1441, 307] width 13 height 7
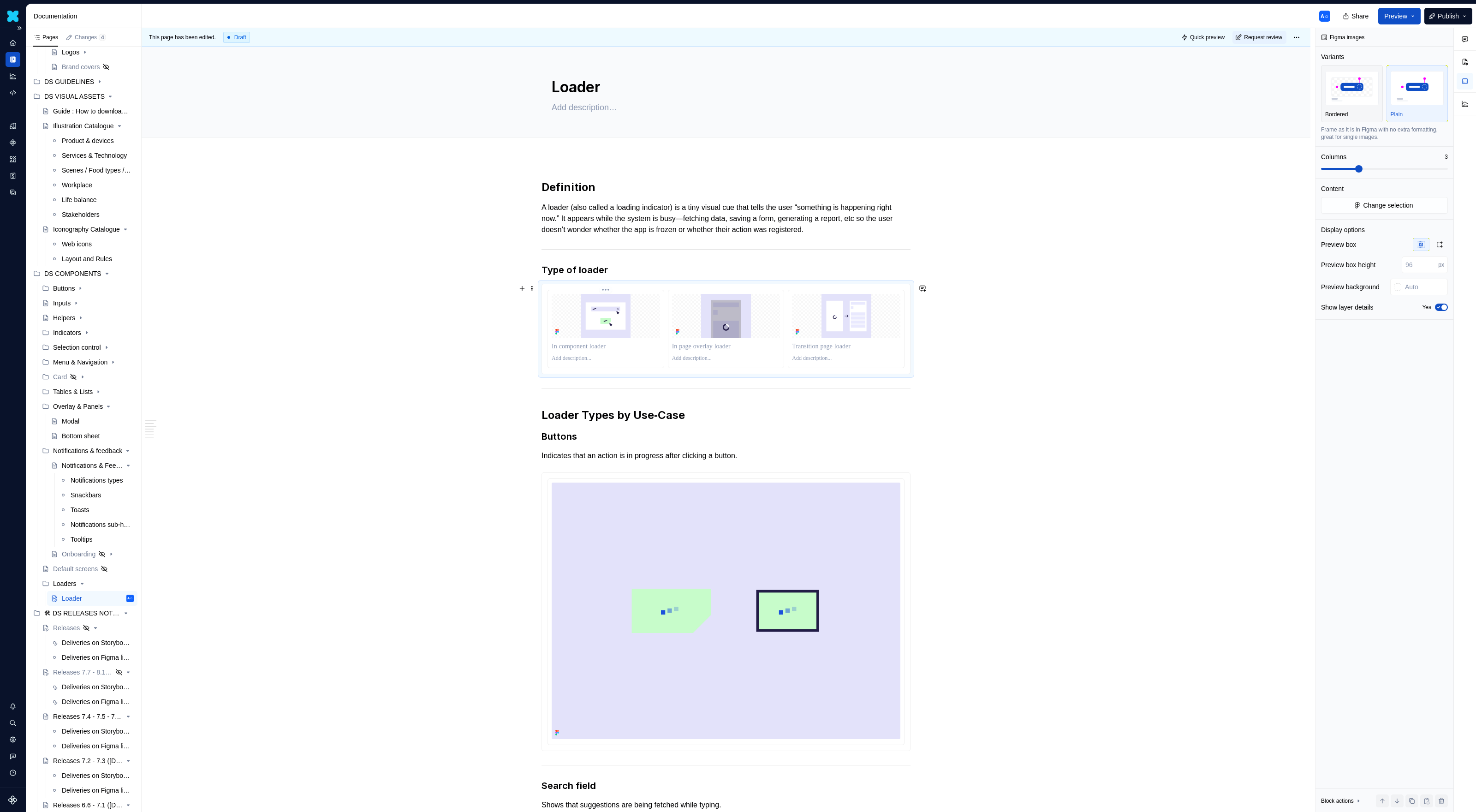
click at [573, 349] on p at bounding box center [606, 346] width 108 height 9
click at [679, 347] on p at bounding box center [727, 346] width 108 height 9
click at [820, 347] on p at bounding box center [846, 346] width 108 height 9
click at [999, 386] on div "**********" at bounding box center [729, 419] width 1174 height 784
click at [889, 337] on img at bounding box center [846, 316] width 108 height 44
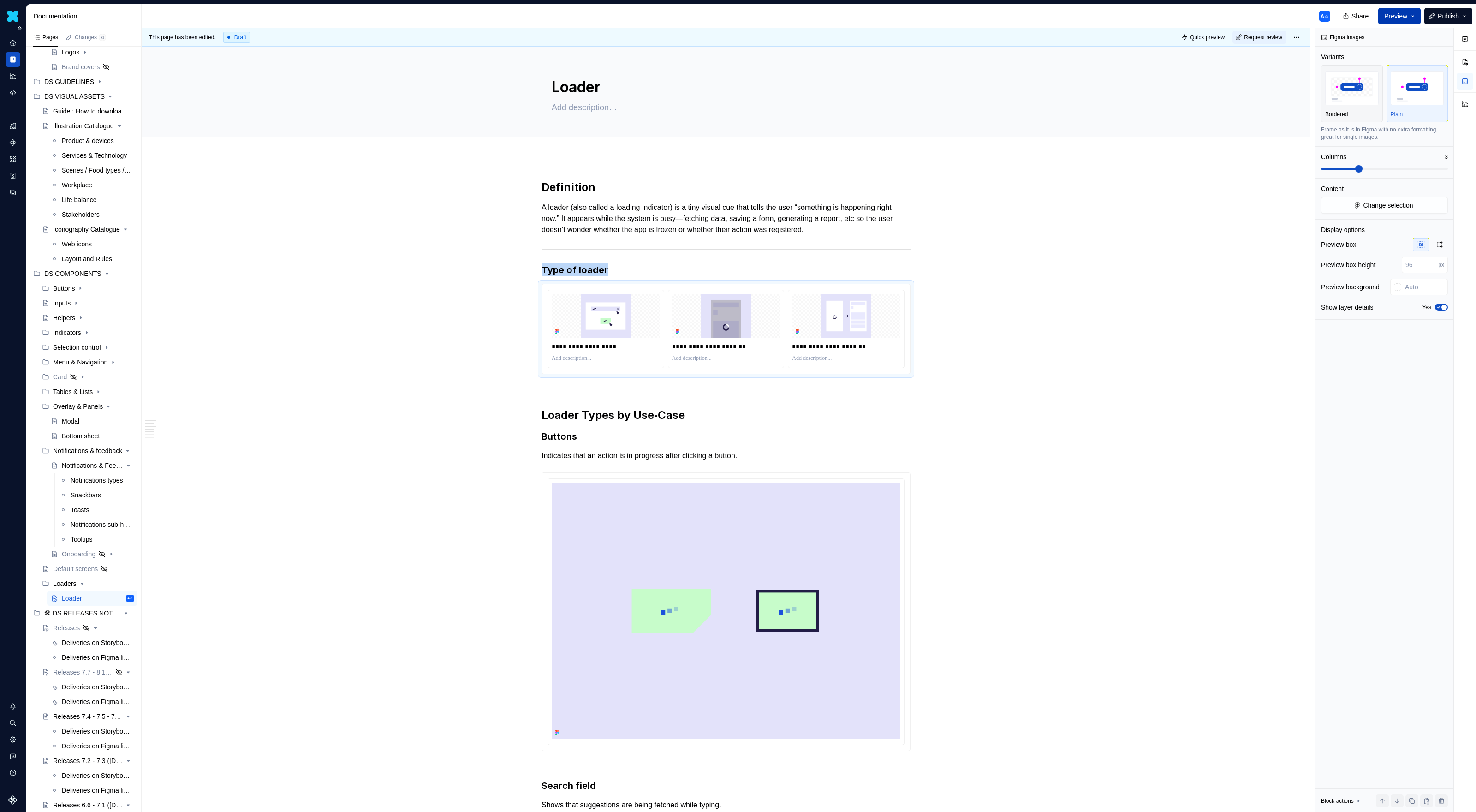
click at [1404, 8] on button "Preview" at bounding box center [1400, 16] width 42 height 17
click at [1377, 39] on span "Open page" at bounding box center [1389, 41] width 32 height 9
click at [1369, 71] on button "Build preview" at bounding box center [1305, 77] width 212 height 17
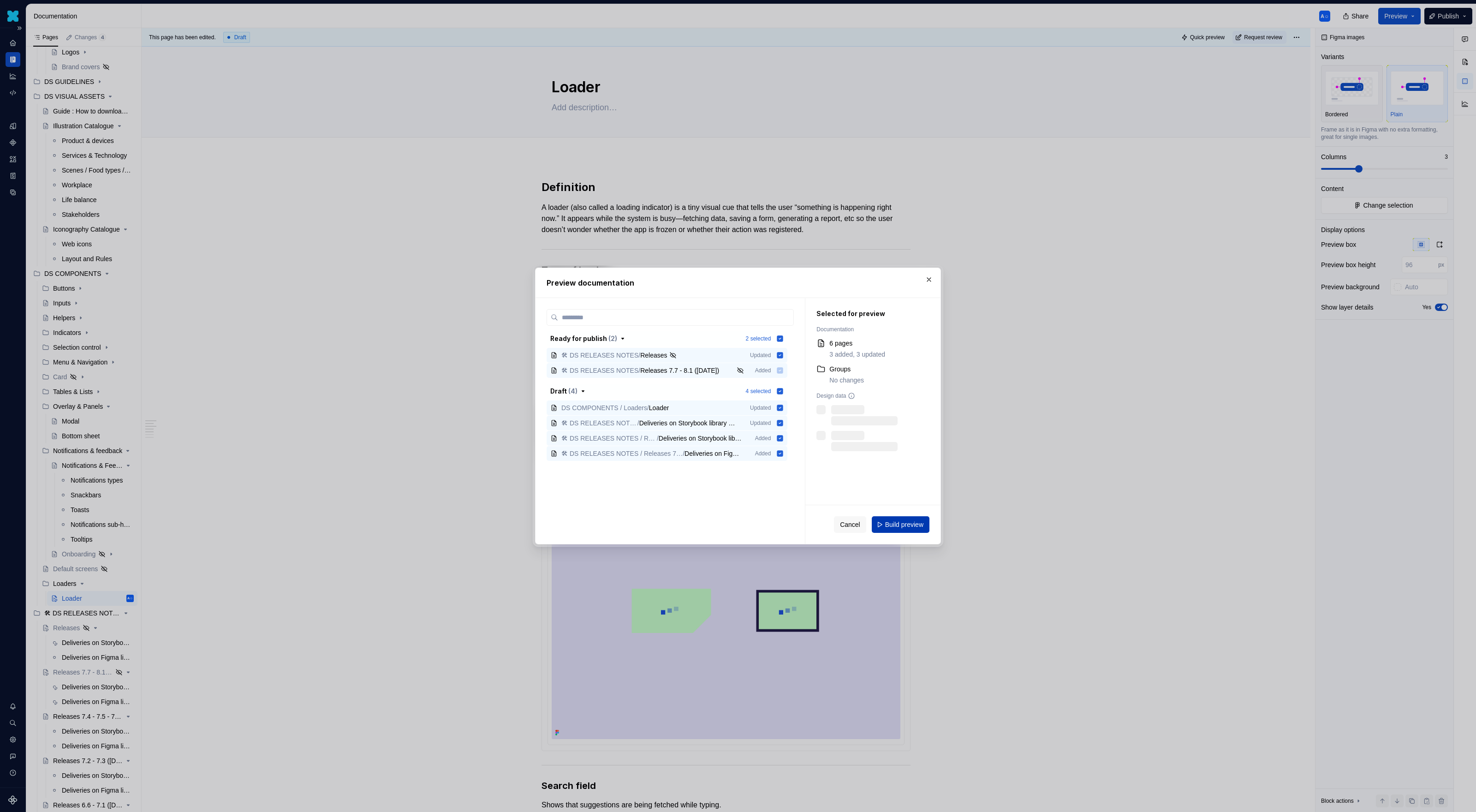
click at [903, 529] on button "Build preview" at bounding box center [901, 524] width 58 height 17
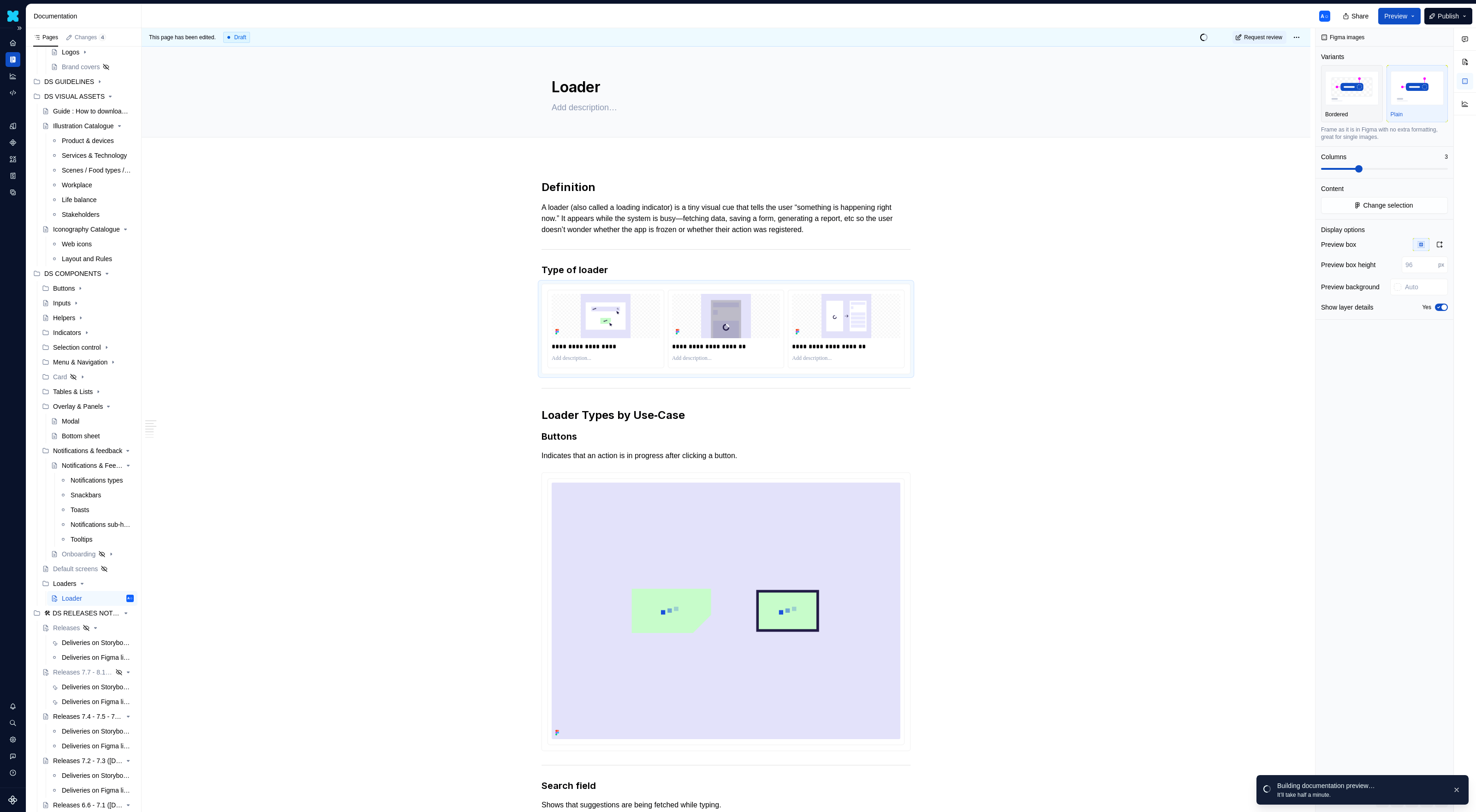
scroll to position [96, 0]
click at [1400, 15] on span "Preview" at bounding box center [1396, 16] width 23 height 9
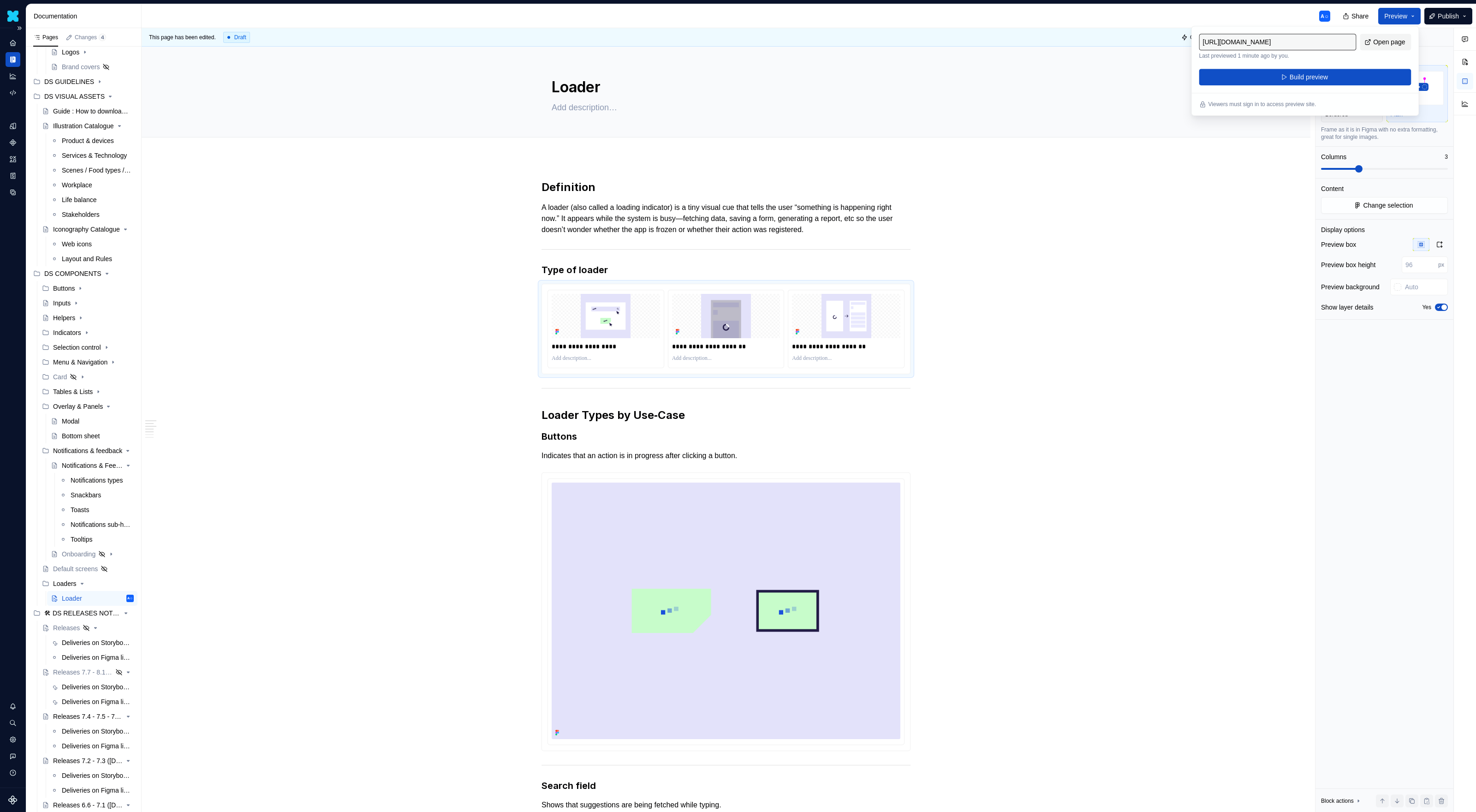
click at [1388, 43] on span "Open page" at bounding box center [1389, 41] width 32 height 9
click at [856, 329] on img at bounding box center [846, 316] width 108 height 44
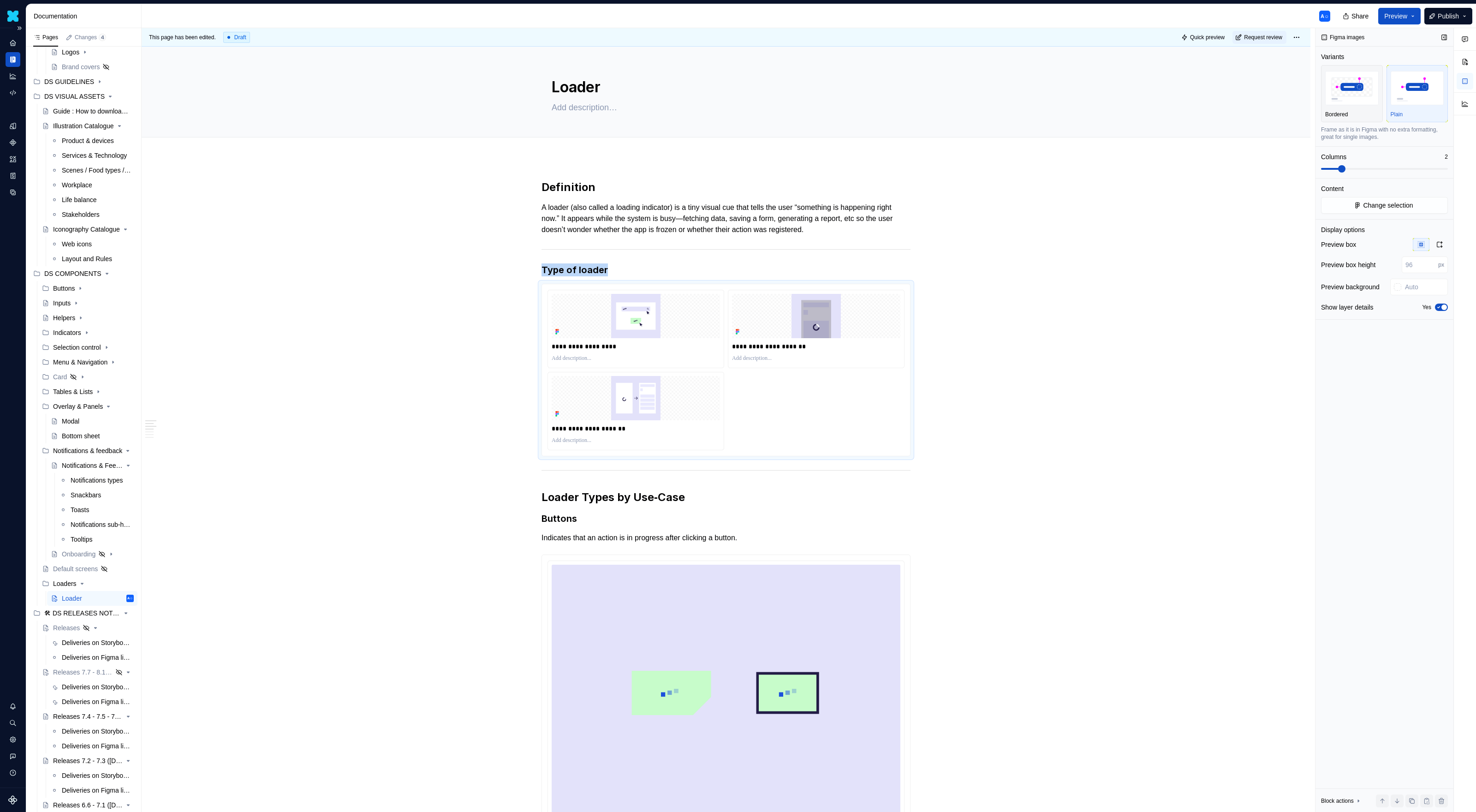
click at [1344, 169] on span at bounding box center [1341, 168] width 7 height 7
click at [837, 334] on img at bounding box center [816, 316] width 169 height 44
click at [1438, 243] on icon "button" at bounding box center [1439, 244] width 7 height 7
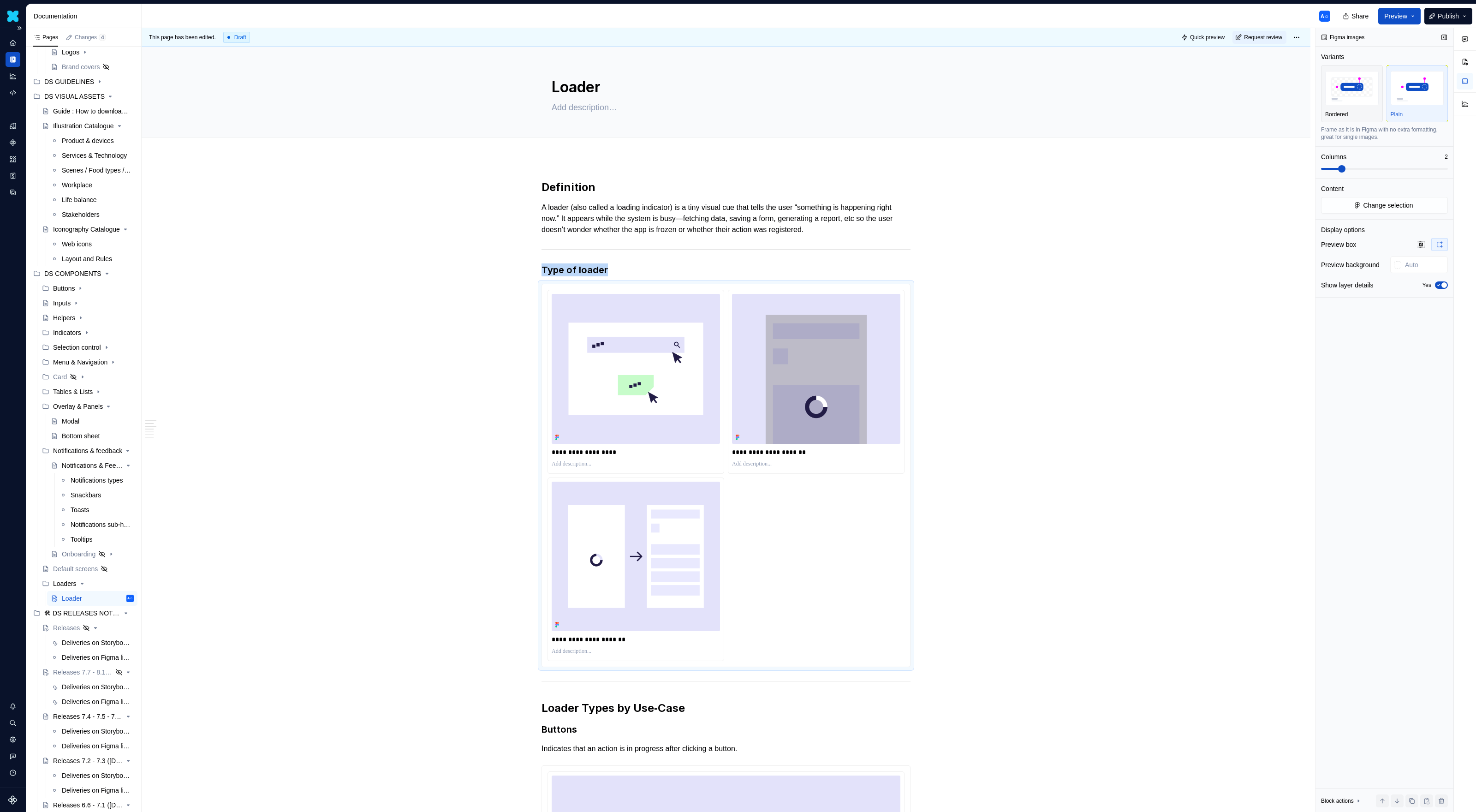
click at [1356, 168] on span at bounding box center [1384, 169] width 127 height 2
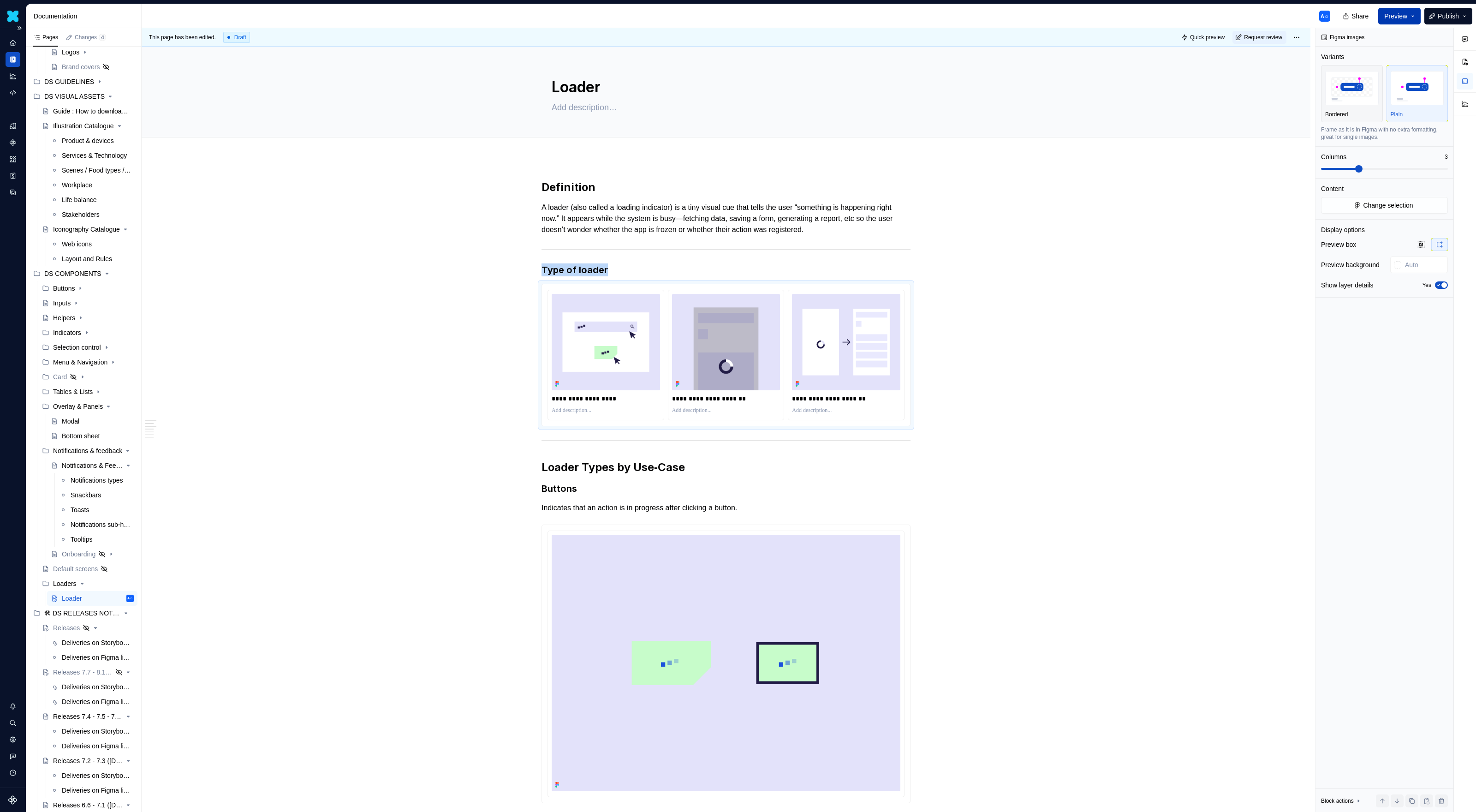
click at [1407, 23] on button "Preview" at bounding box center [1400, 16] width 42 height 17
click at [1371, 69] on button "Build preview" at bounding box center [1305, 77] width 212 height 17
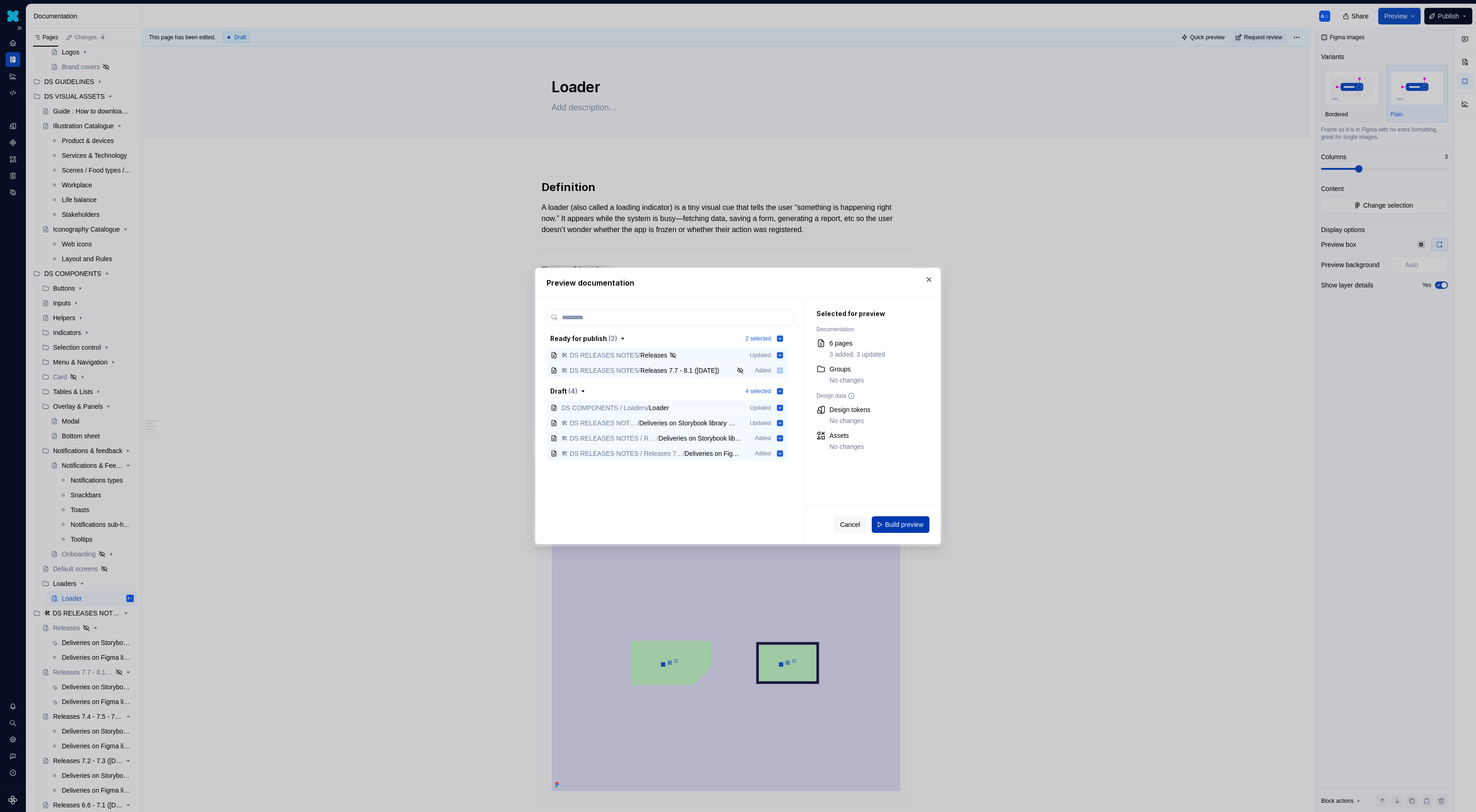
click at [897, 520] on span "Build preview" at bounding box center [904, 523] width 38 height 9
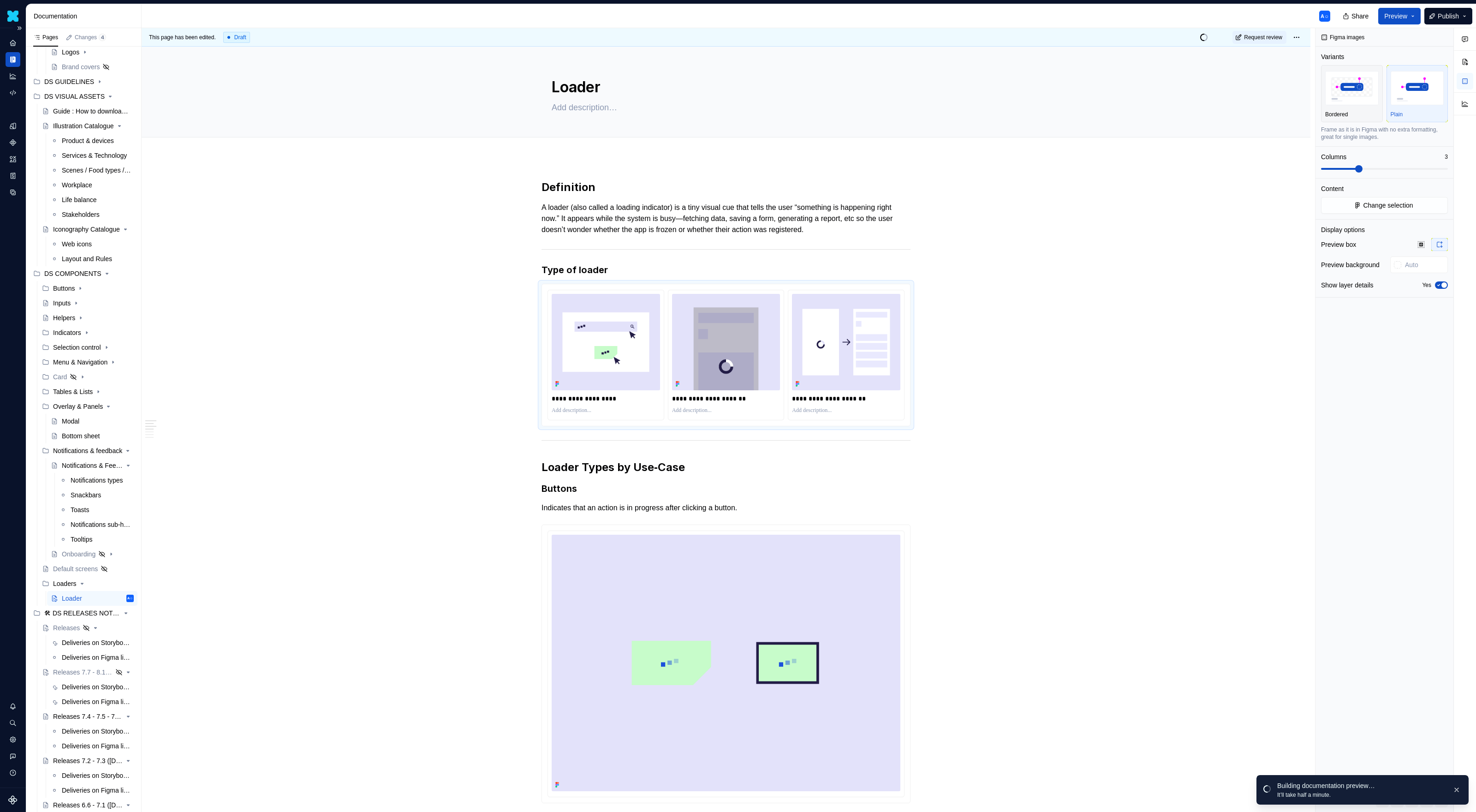
click at [897, 524] on div at bounding box center [726, 663] width 369 height 279
click at [1461, 793] on button "button" at bounding box center [1457, 789] width 12 height 13
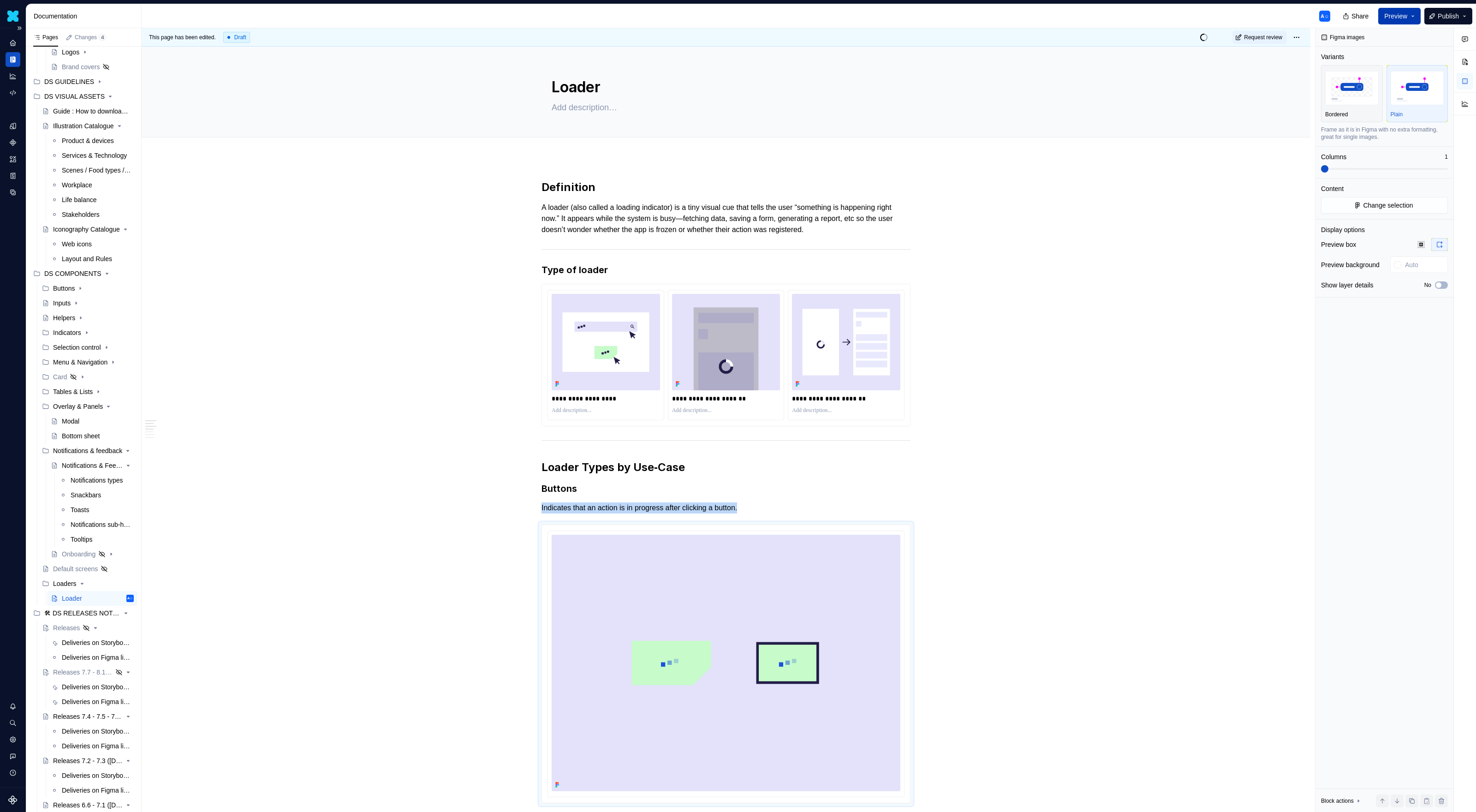
click at [1391, 15] on span "Preview" at bounding box center [1396, 16] width 23 height 9
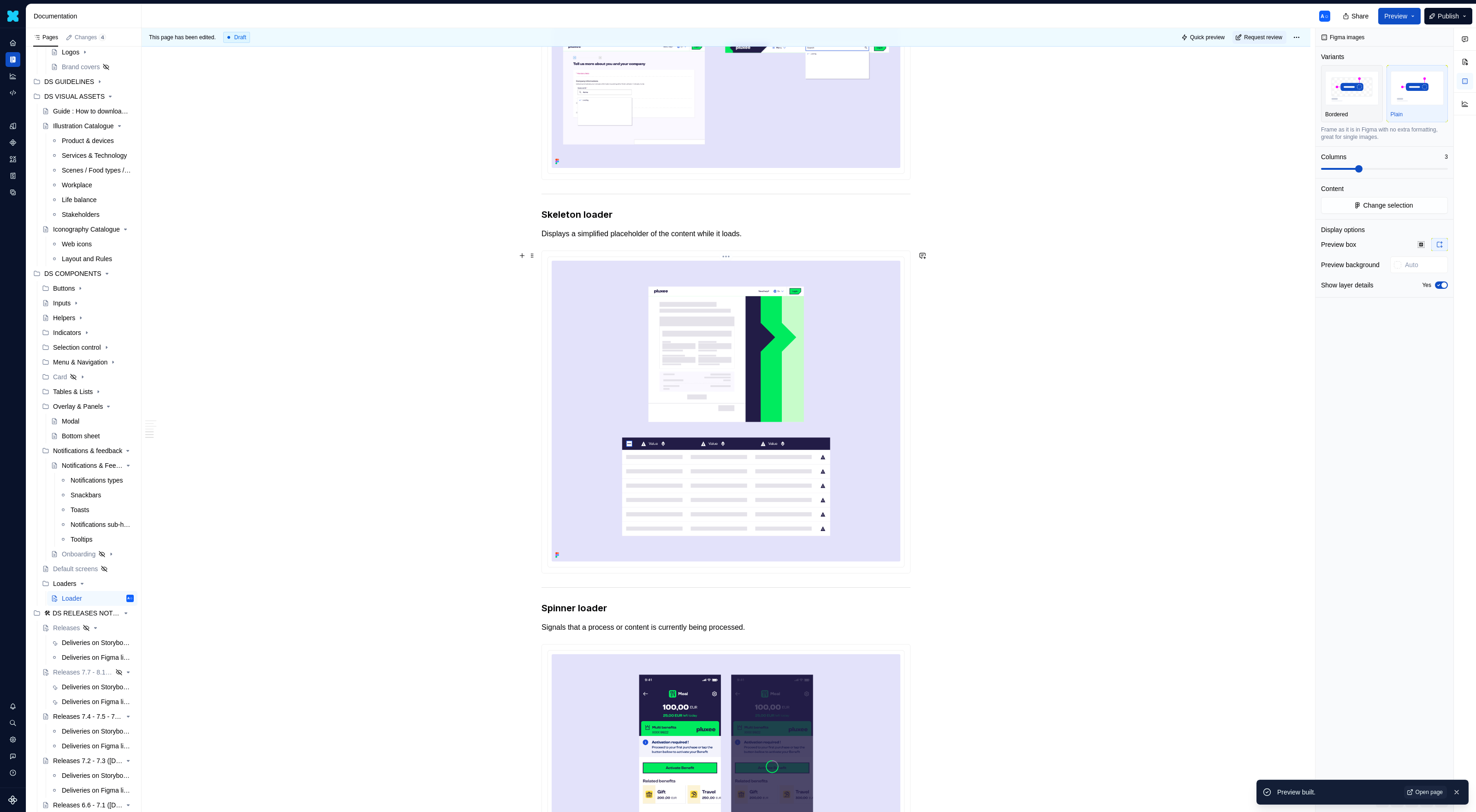
scroll to position [991, 0]
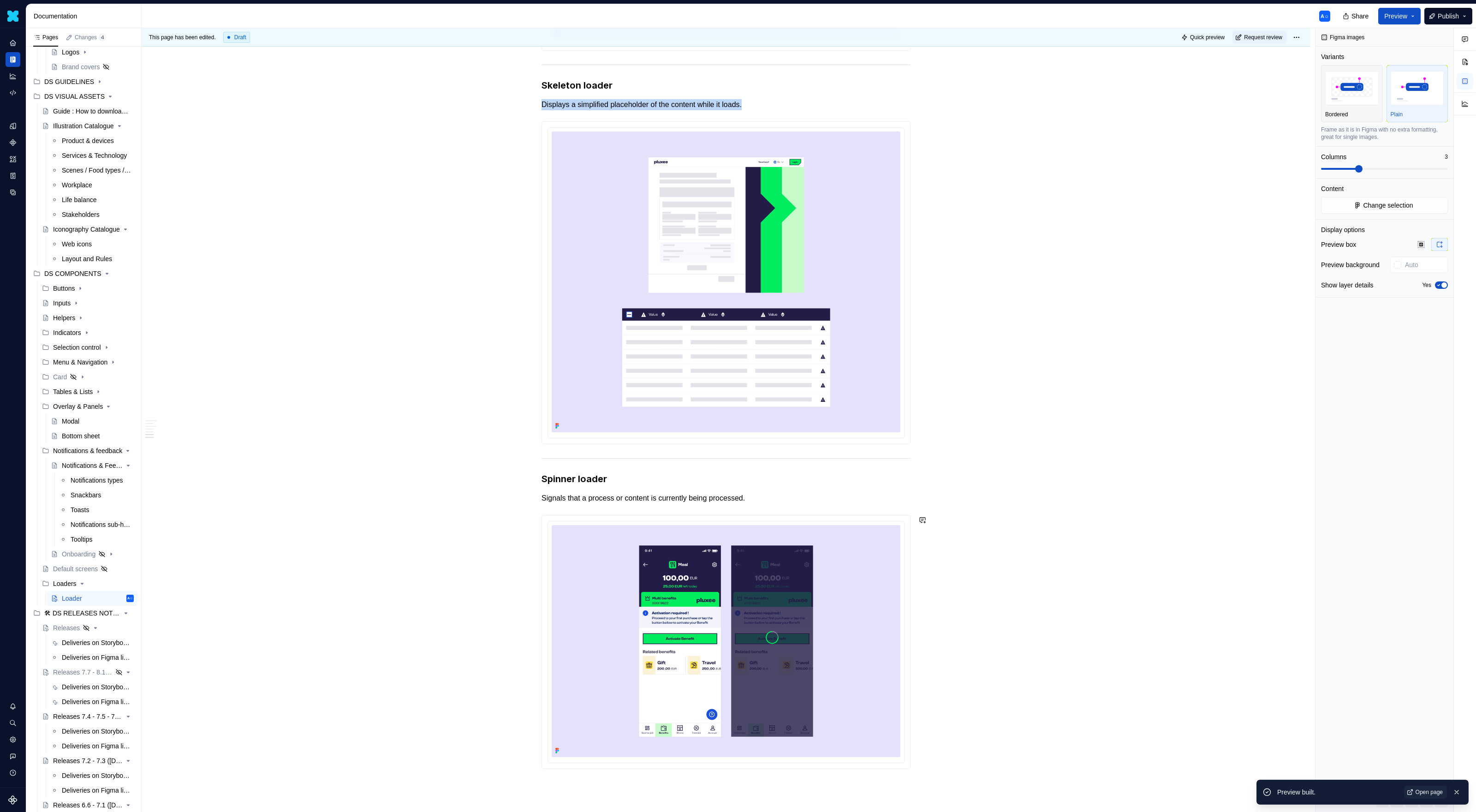
click at [755, 341] on img at bounding box center [726, 282] width 349 height 301
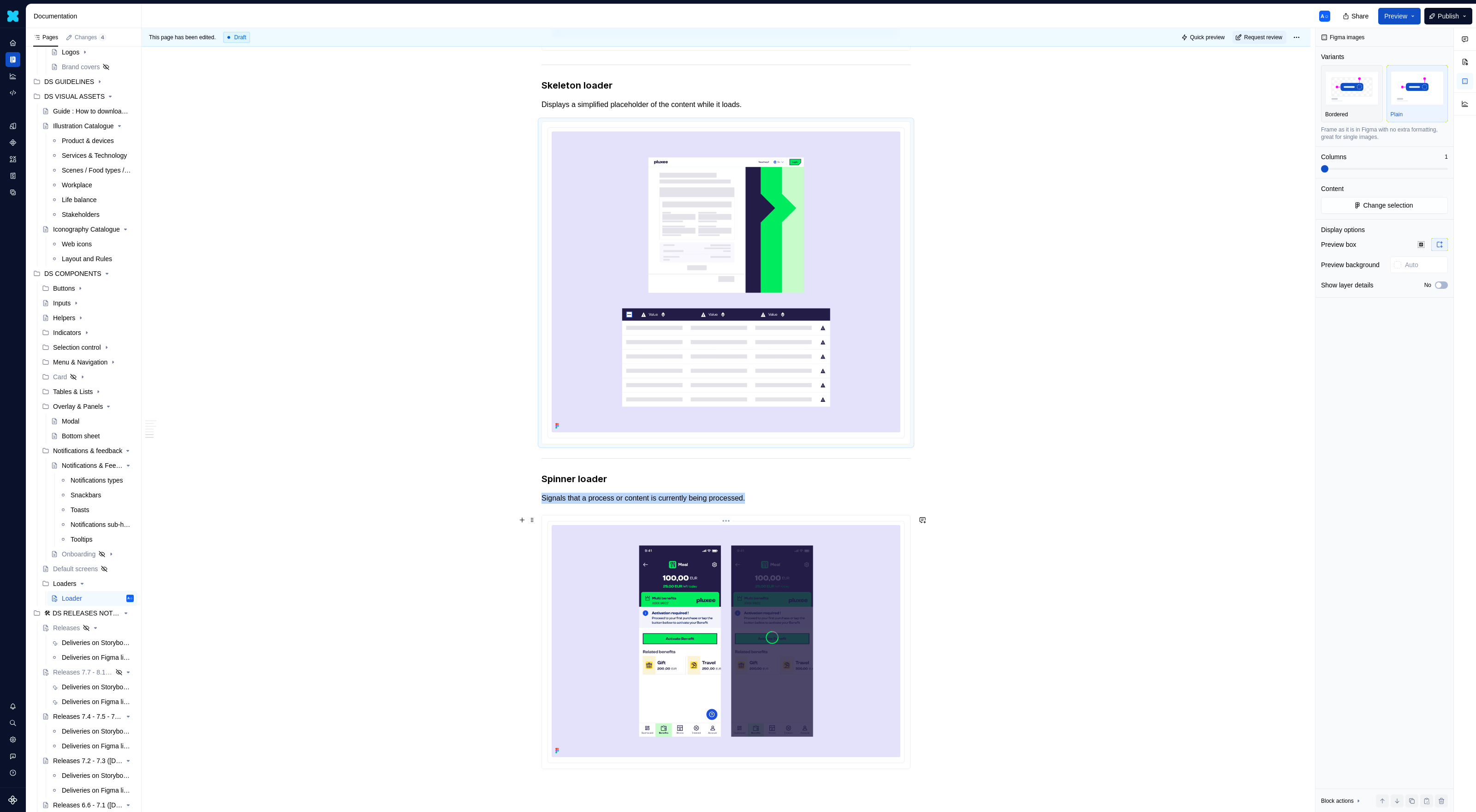
click at [685, 608] on img at bounding box center [726, 640] width 349 height 232
click at [1397, 15] on span "Preview" at bounding box center [1396, 16] width 23 height 9
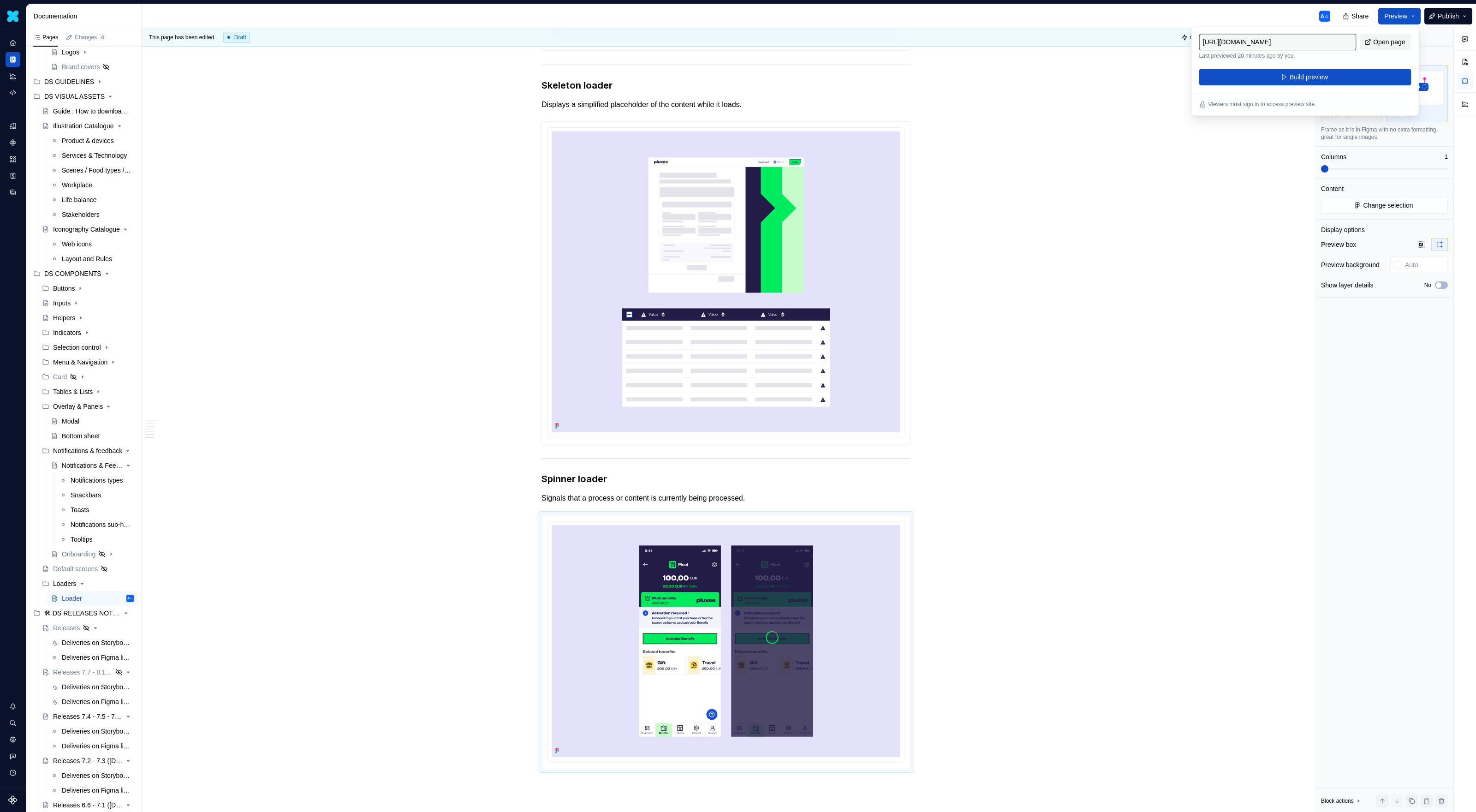
click at [1388, 41] on span "Open page" at bounding box center [1389, 41] width 32 height 9
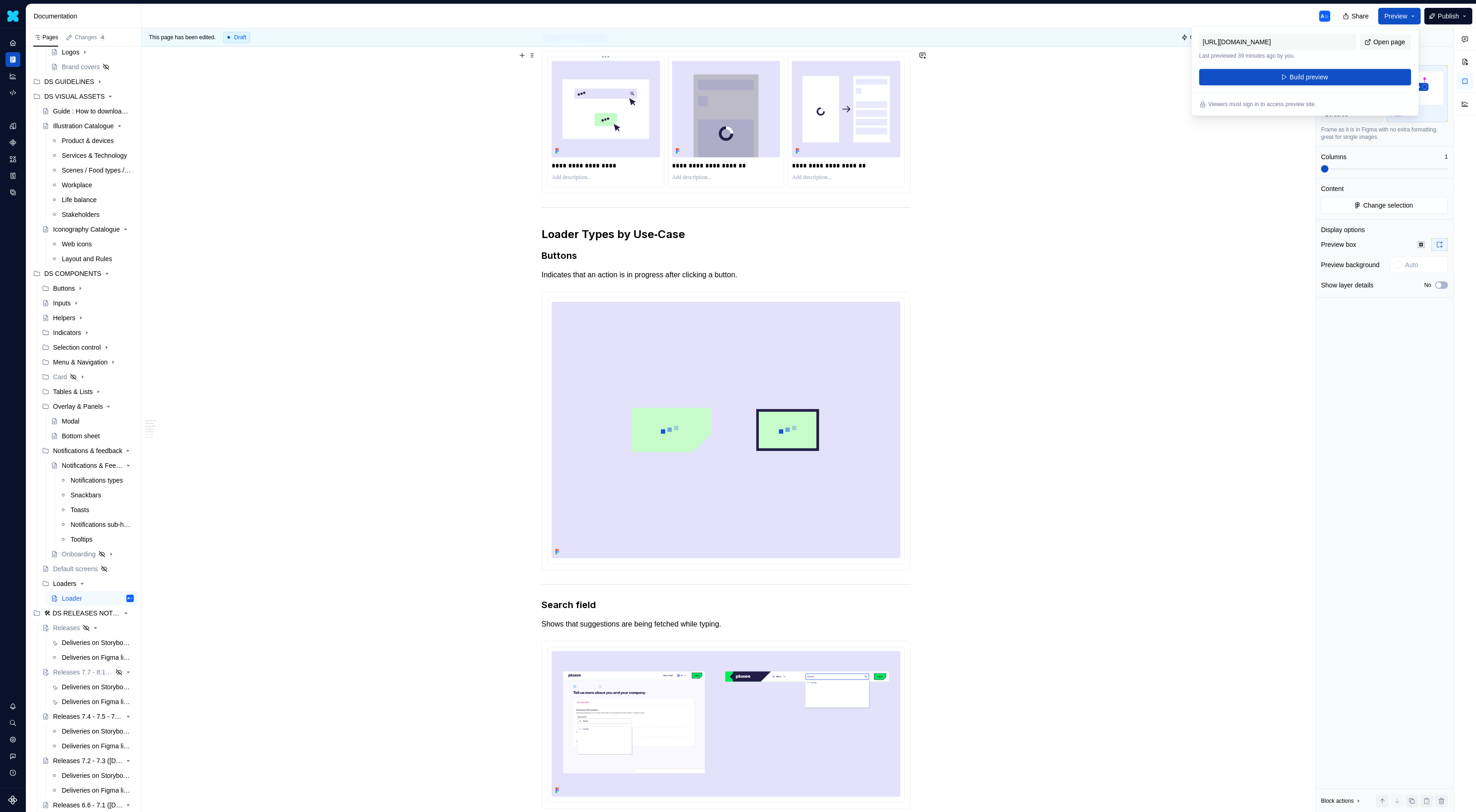
scroll to position [0, 0]
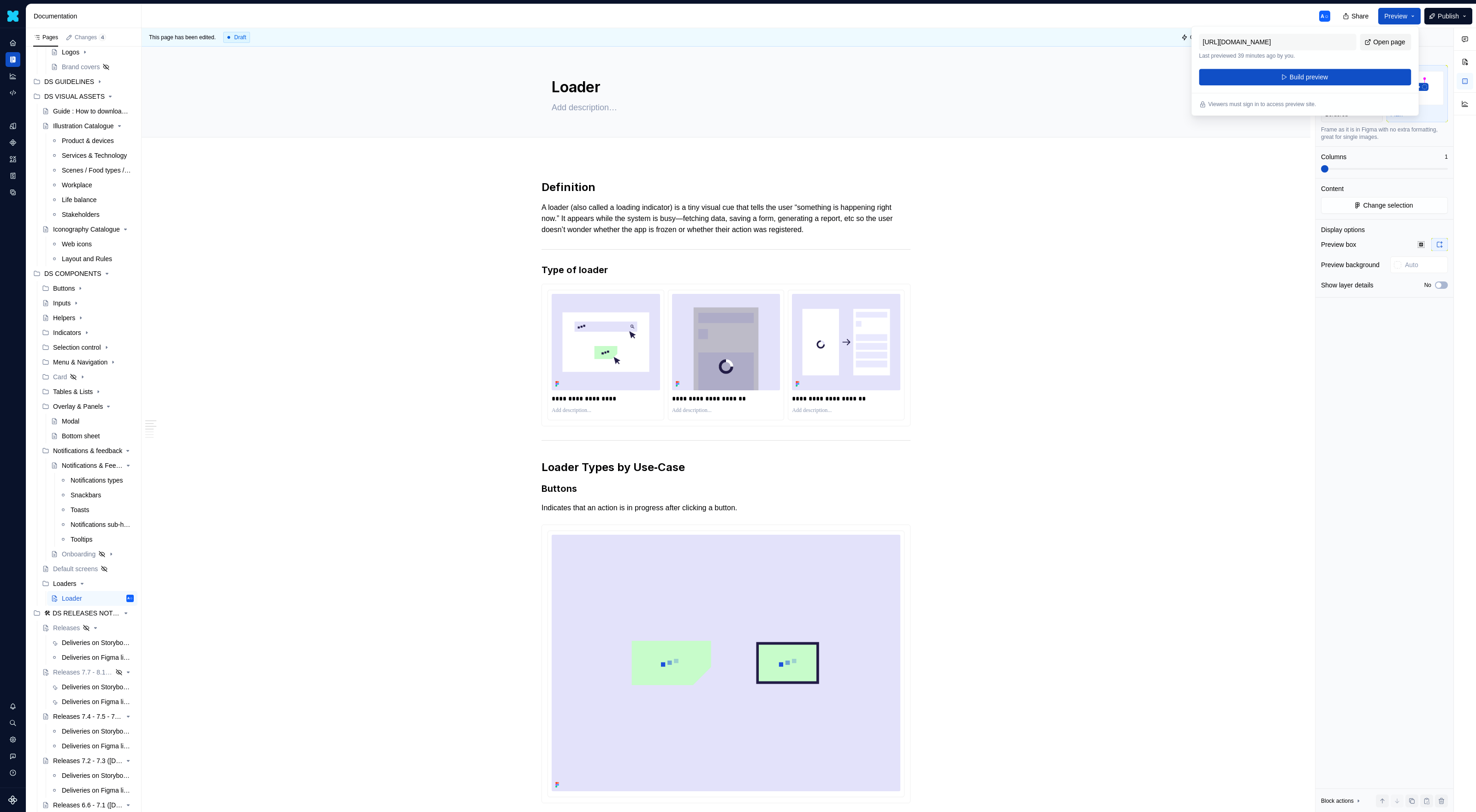
click at [1373, 41] on span "Open page" at bounding box center [1389, 41] width 32 height 9
type textarea "*"
